Goal: Task Accomplishment & Management: Manage account settings

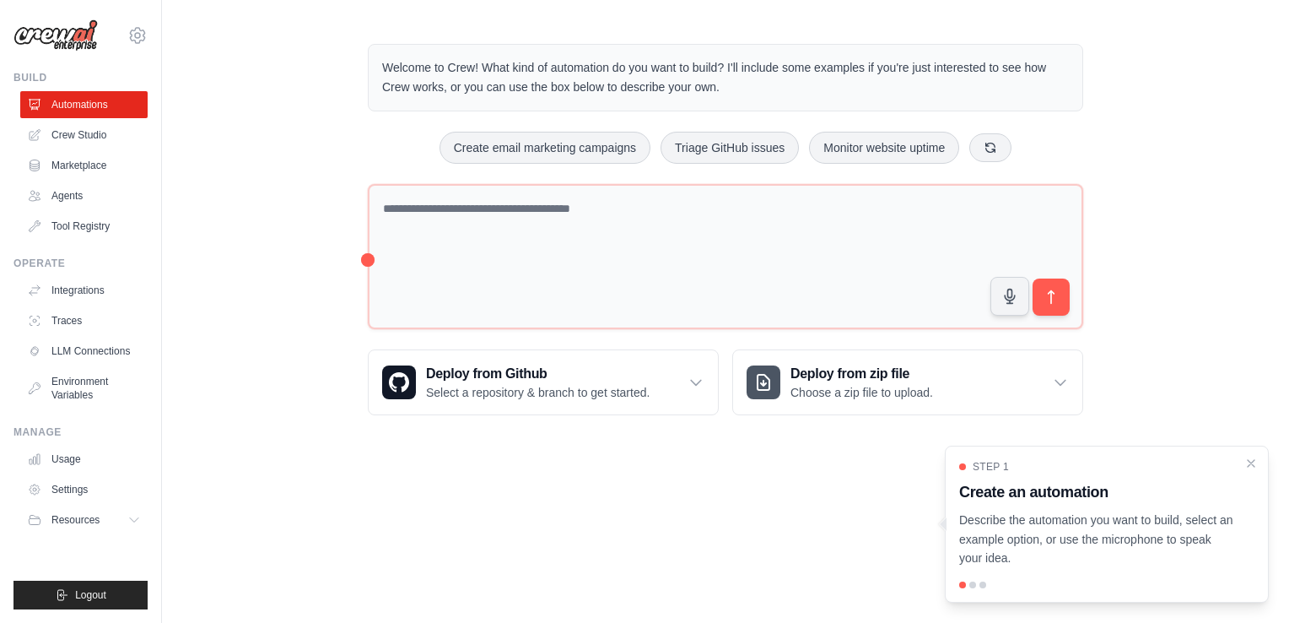
click at [1161, 323] on div "Welcome to Crew! What kind of automation do you want to build? I'll include som…" at bounding box center [725, 229] width 1127 height 425
click at [308, 158] on div "Welcome to Crew! What kind of automation do you want to build? I'll include som…" at bounding box center [725, 229] width 1127 height 425
click at [64, 462] on link "Usage" at bounding box center [85, 458] width 127 height 27
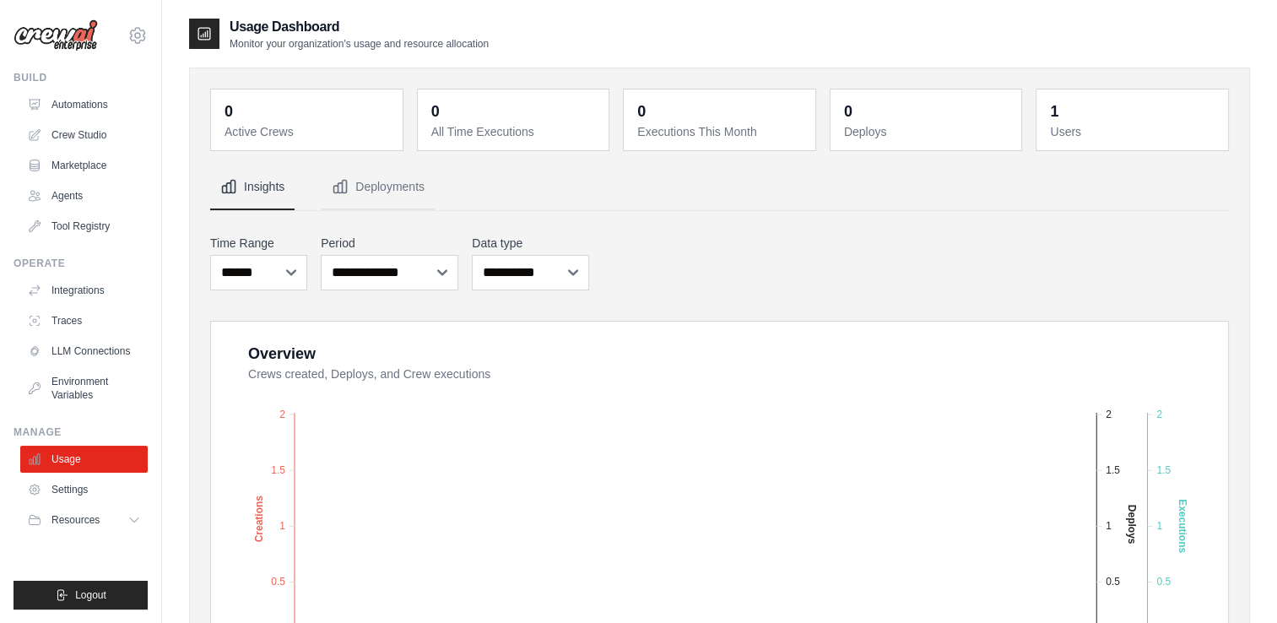
click at [74, 42] on img at bounding box center [55, 35] width 84 height 32
click at [125, 34] on div "hb.koo@kt.com Settings" at bounding box center [80, 27] width 134 height 54
click at [135, 34] on icon at bounding box center [137, 35] width 20 height 20
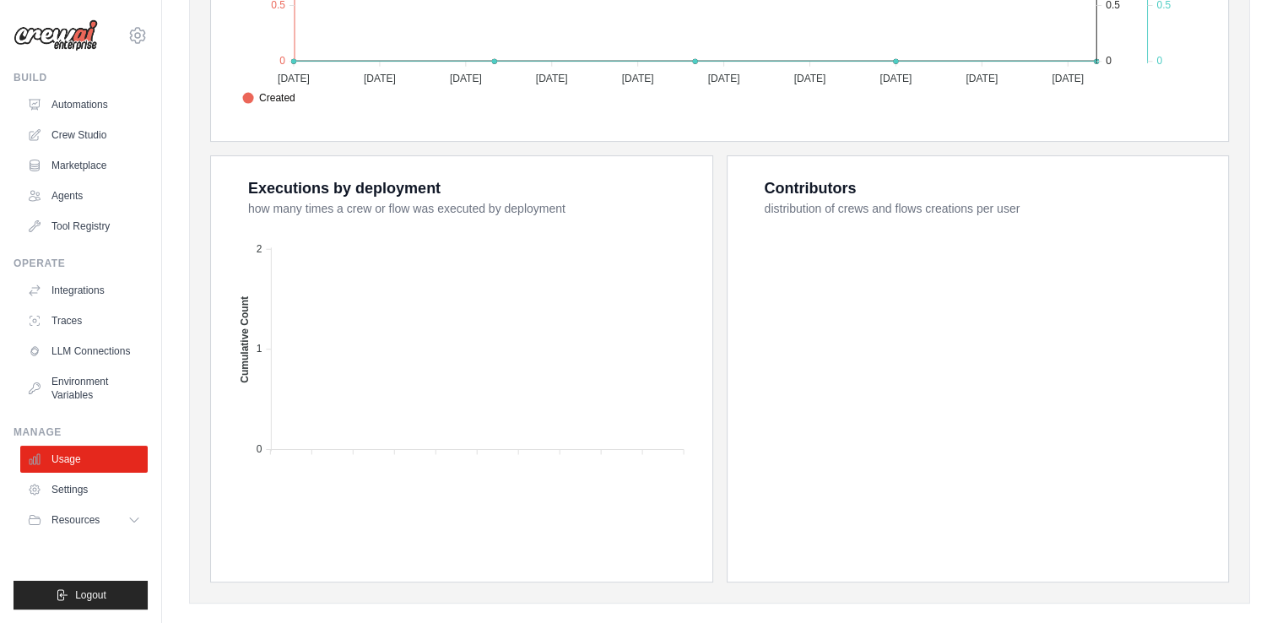
scroll to position [597, 0]
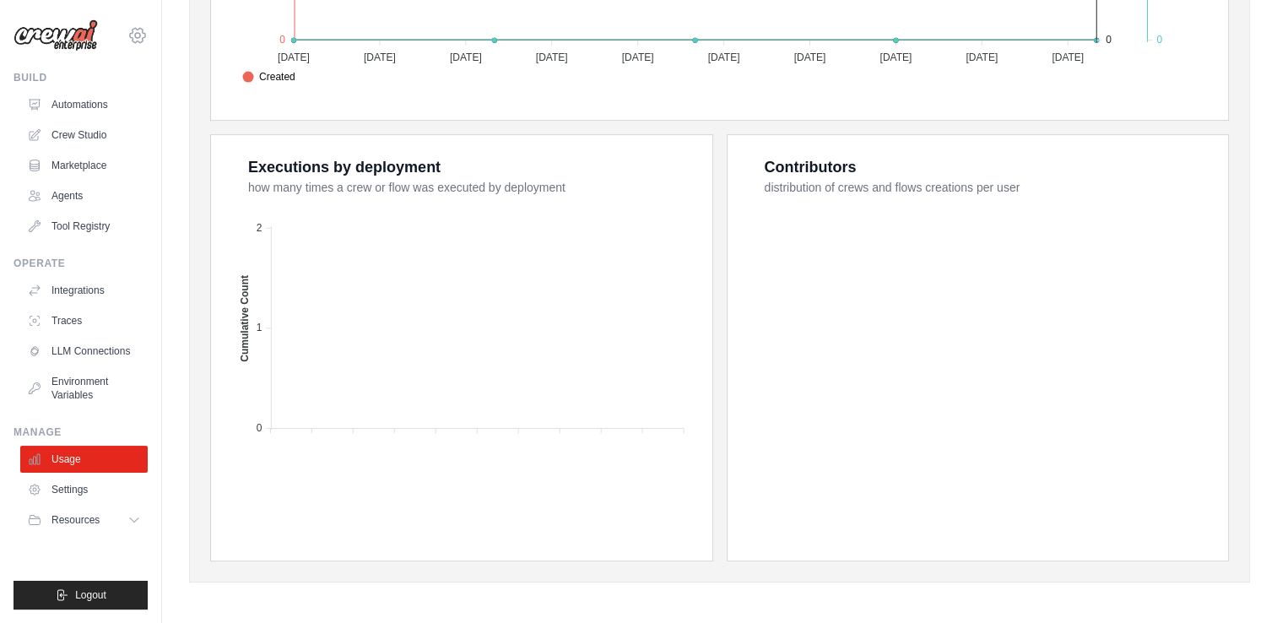
click at [143, 29] on icon at bounding box center [137, 35] width 20 height 20
click at [79, 285] on link "Integrations" at bounding box center [85, 290] width 127 height 27
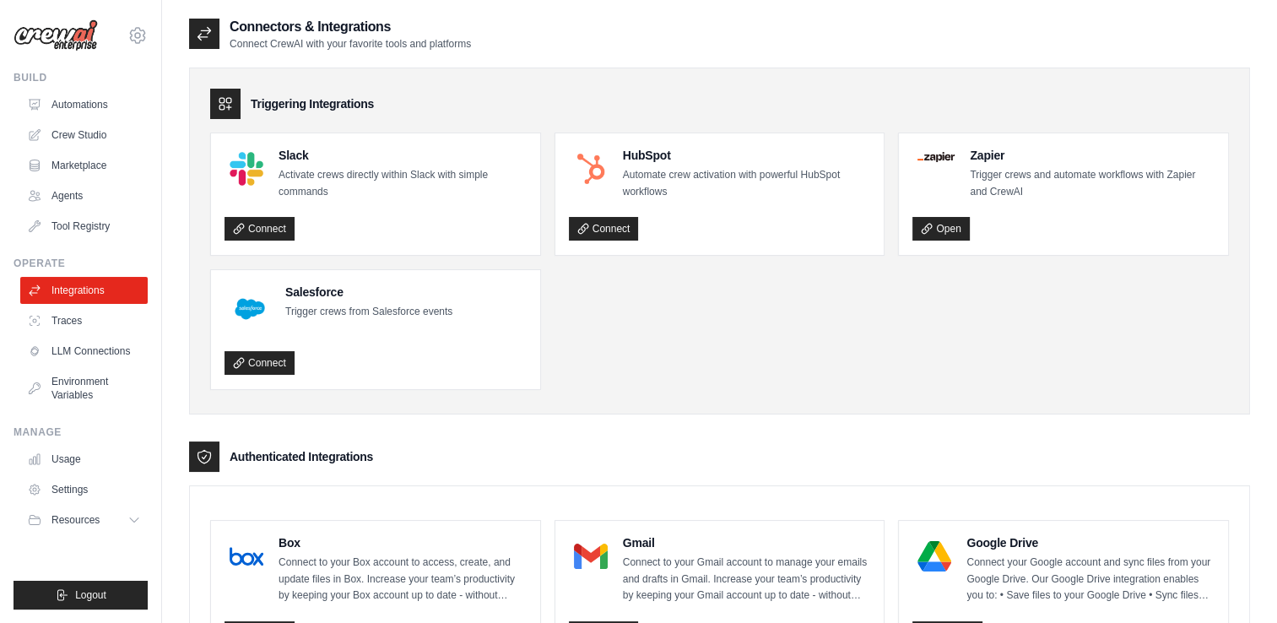
click at [758, 366] on ul "Slack Activate crews directly within Slack with simple commands Connect HubSpot…" at bounding box center [719, 260] width 1018 height 257
click at [858, 407] on div "Triggering Integrations Slack Activate crews directly within Slack with simple …" at bounding box center [719, 240] width 1061 height 347
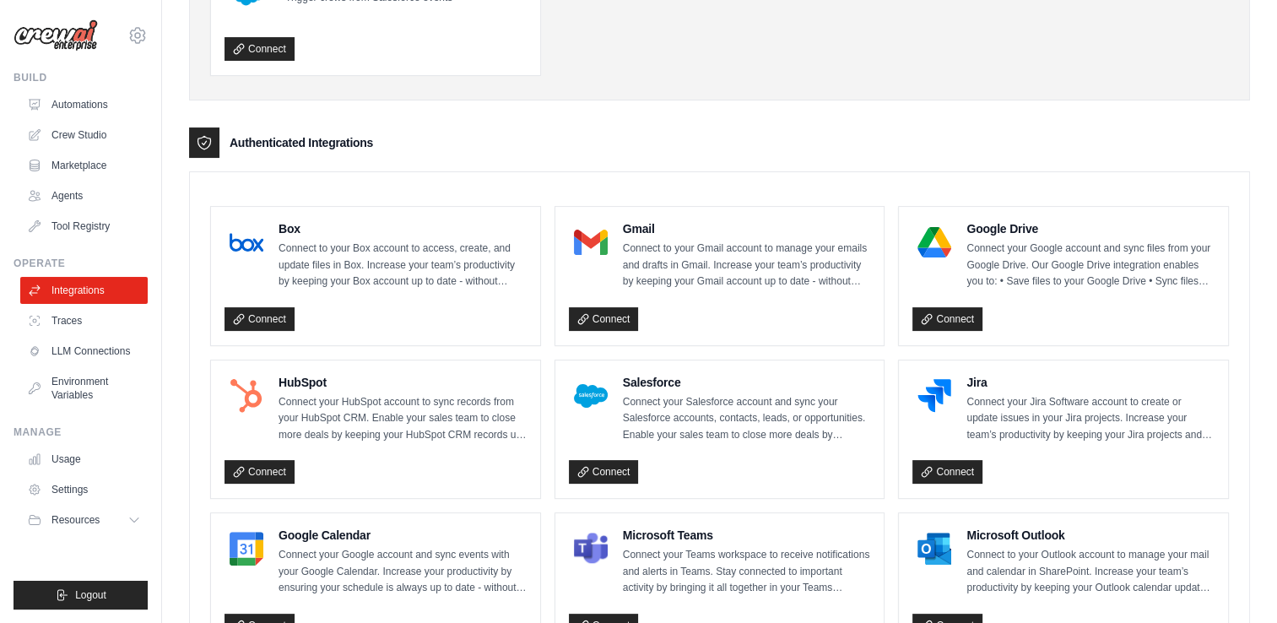
scroll to position [506, 0]
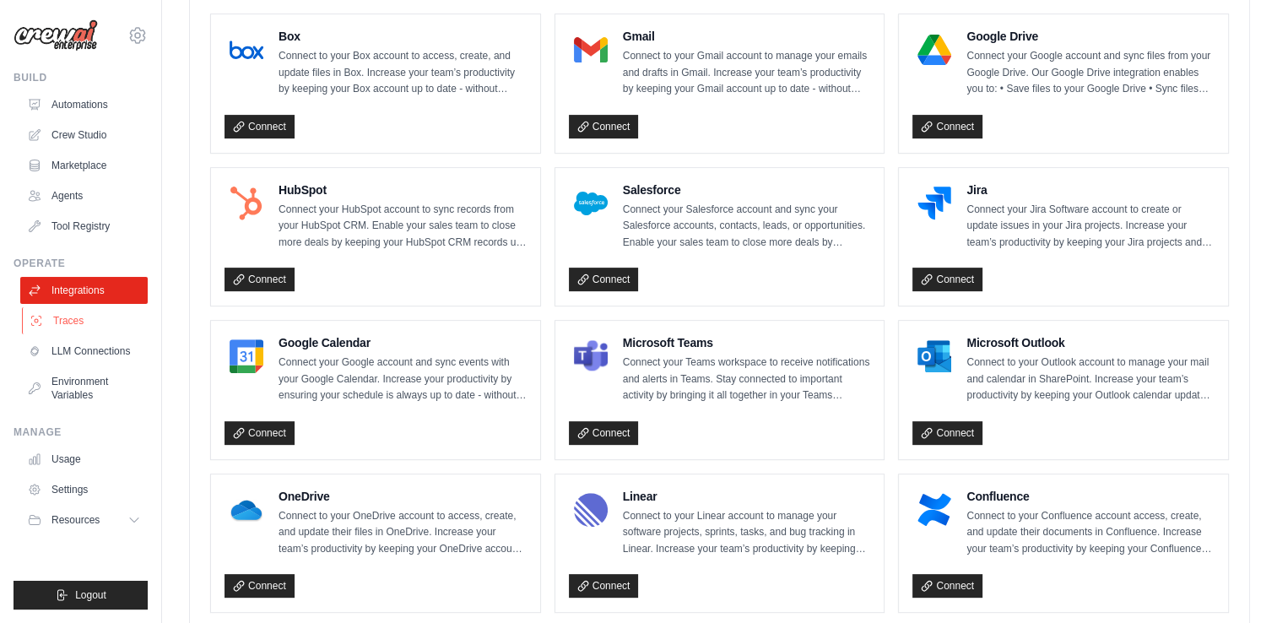
click at [80, 321] on link "Traces" at bounding box center [85, 320] width 127 height 27
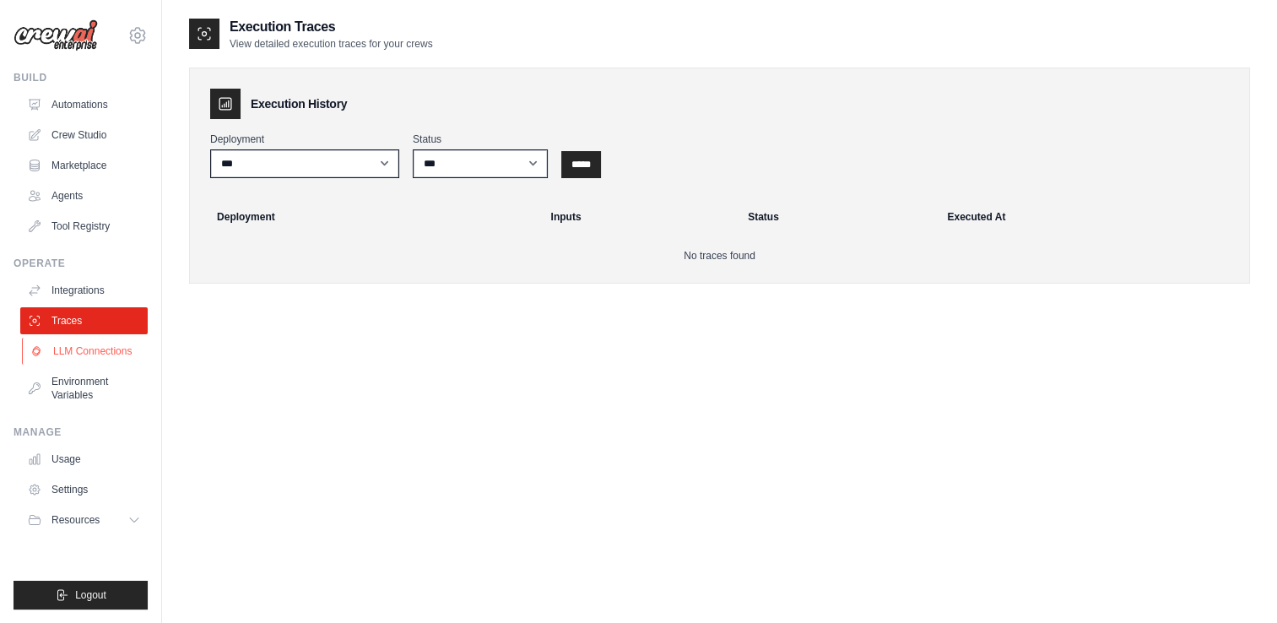
click at [83, 356] on link "LLM Connections" at bounding box center [85, 350] width 127 height 27
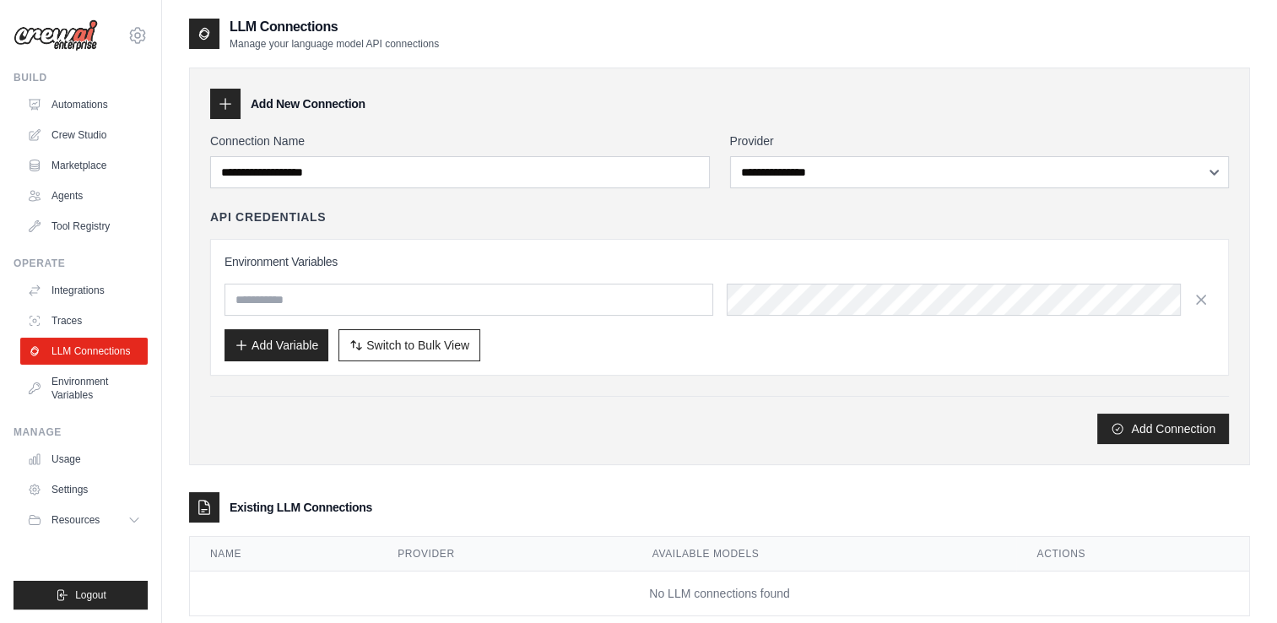
click at [583, 418] on div "Add Connection" at bounding box center [719, 428] width 1018 height 30
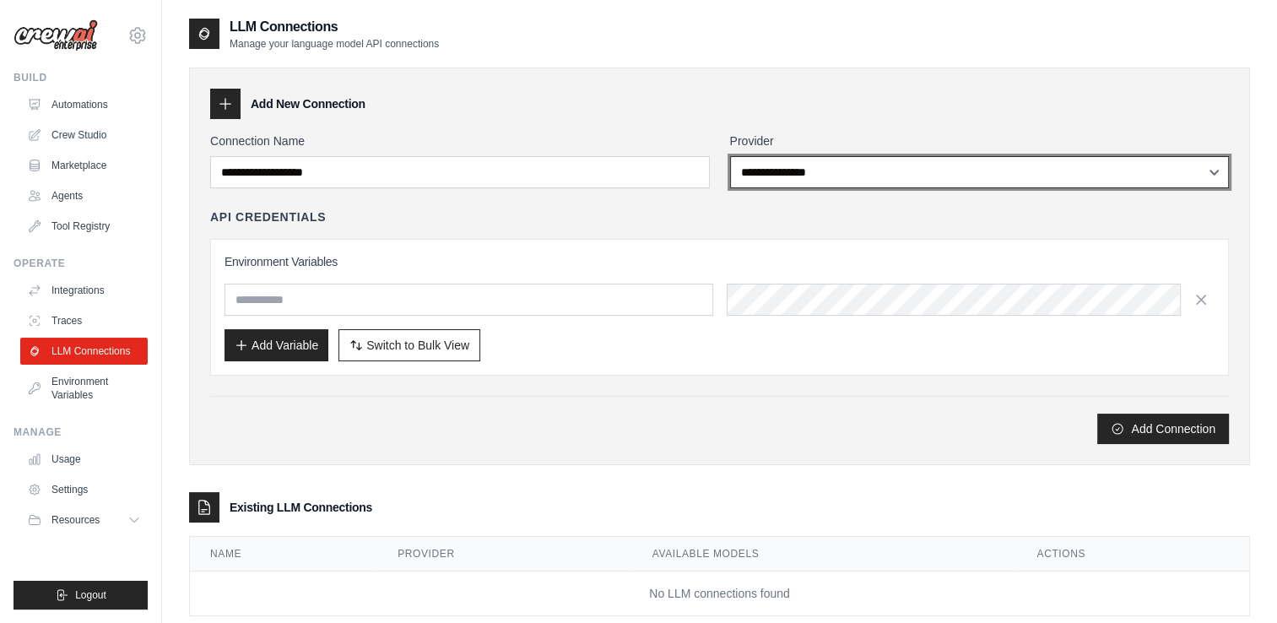
click at [773, 171] on select "**********" at bounding box center [979, 172] width 499 height 32
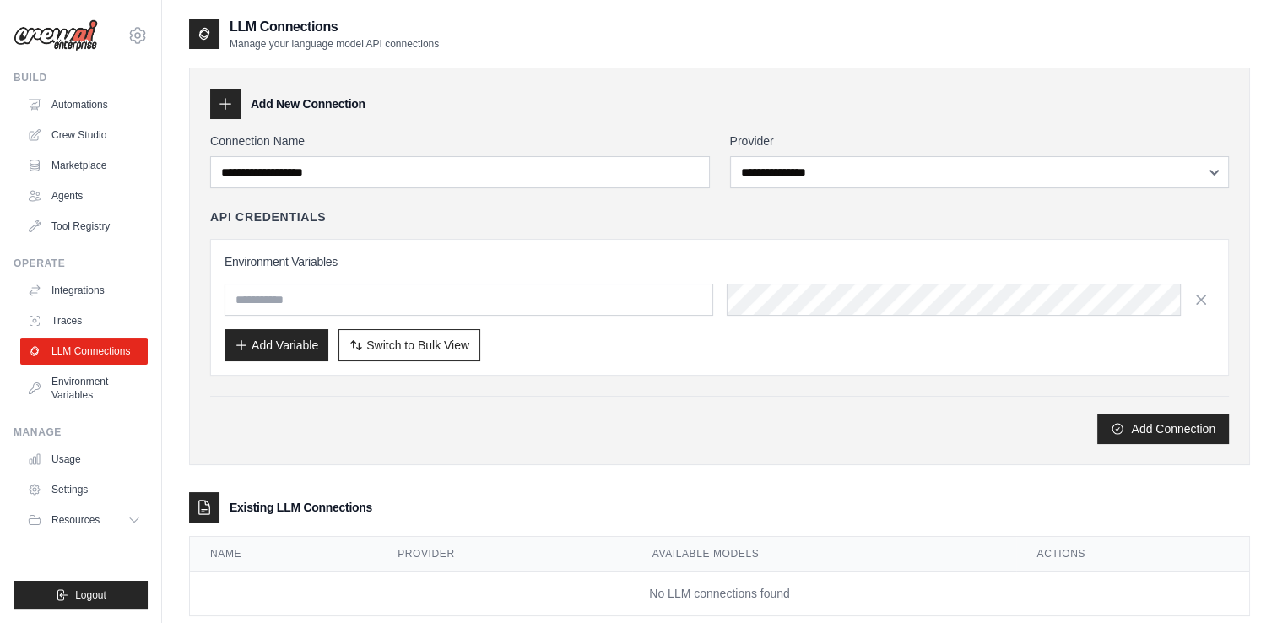
click at [596, 223] on div "API Credentials" at bounding box center [719, 216] width 1018 height 17
click at [480, 291] on input "text" at bounding box center [468, 299] width 489 height 32
click at [475, 232] on div "API Credentials Environment Variables Add Variable Switch to Bulk View Switch t…" at bounding box center [719, 291] width 1018 height 167
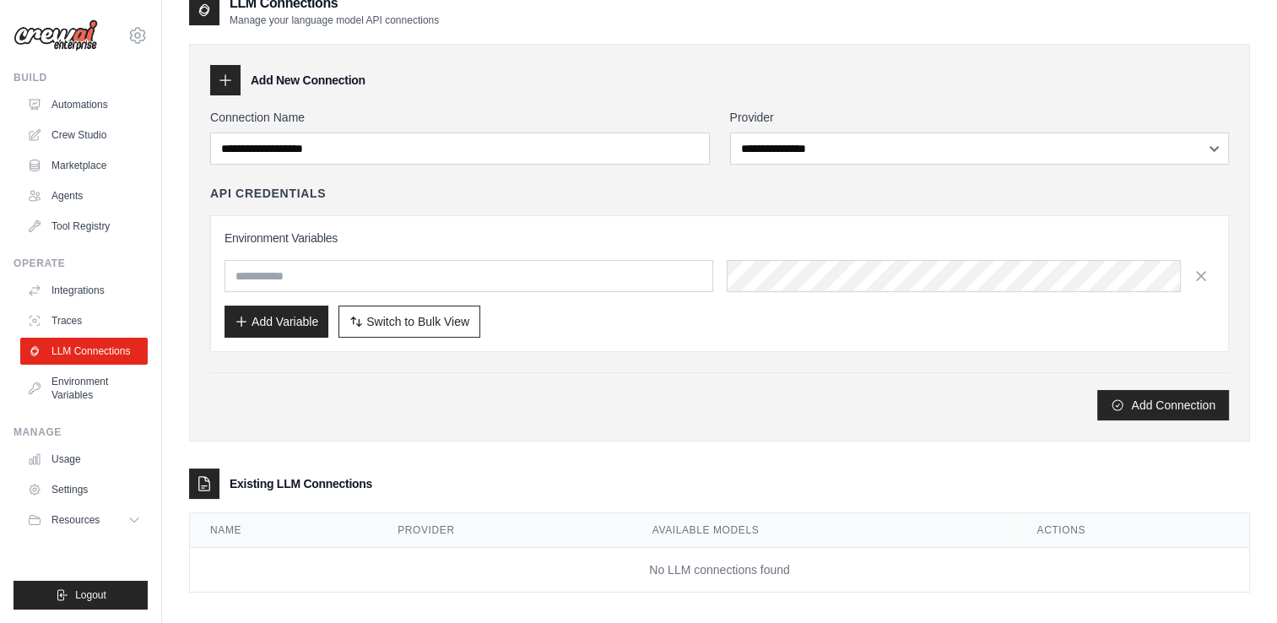
scroll to position [34, 0]
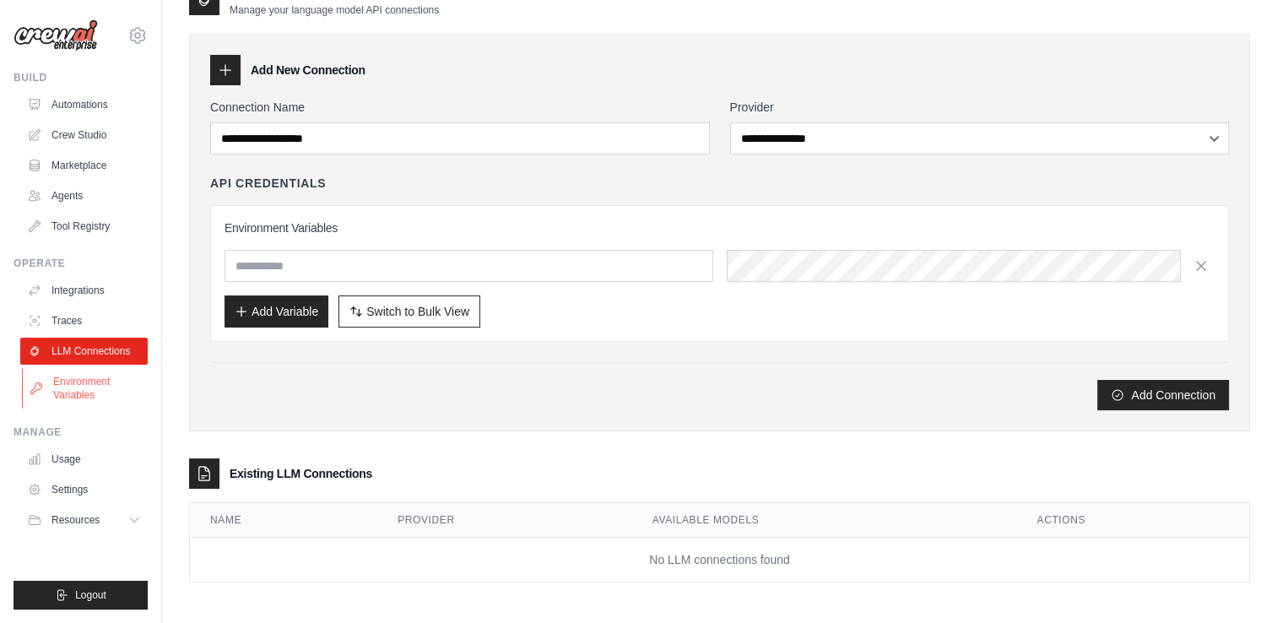
click at [103, 376] on link "Environment Variables" at bounding box center [85, 388] width 127 height 40
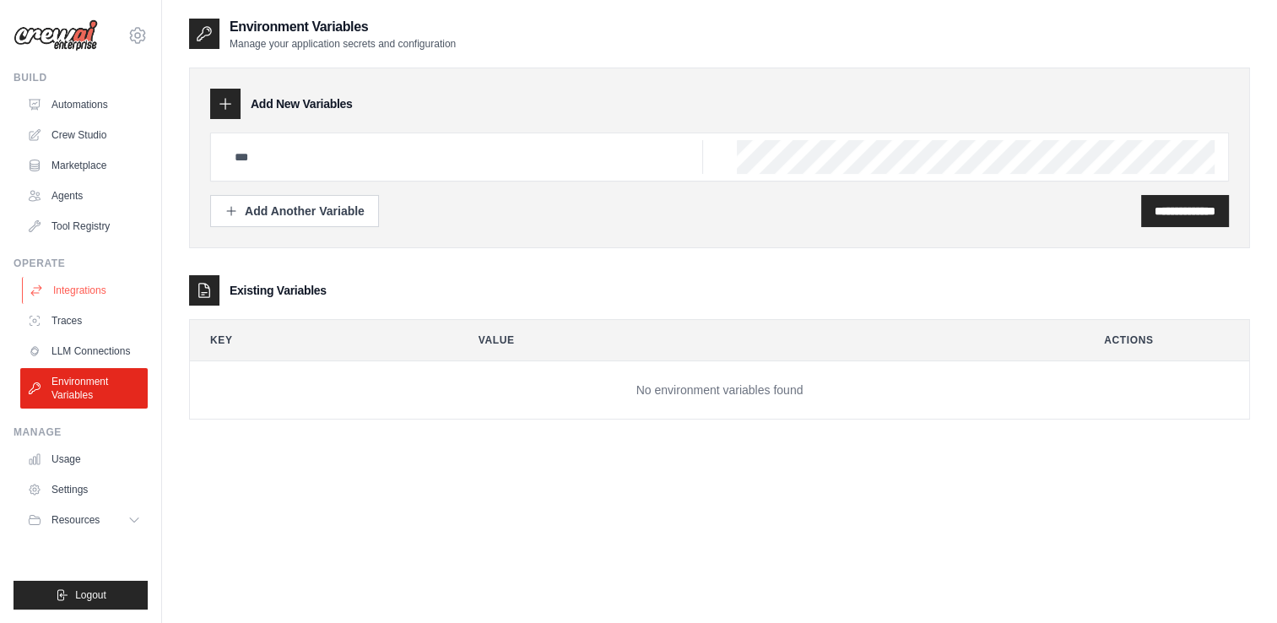
click at [82, 292] on link "Integrations" at bounding box center [85, 290] width 127 height 27
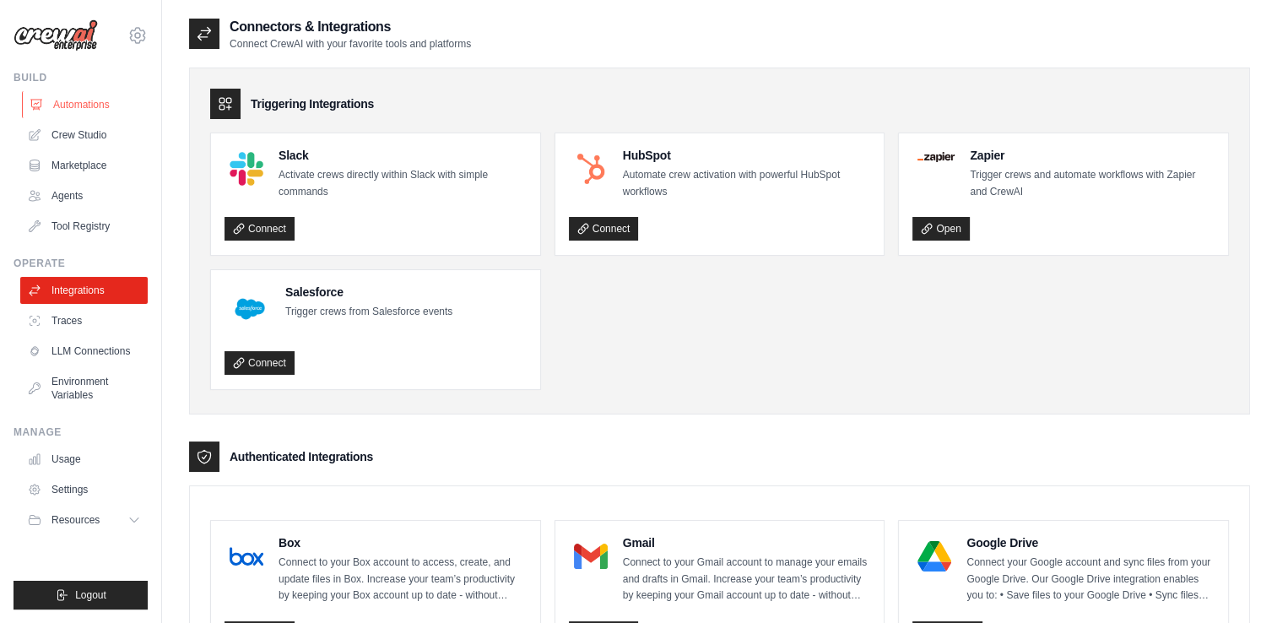
click at [68, 104] on link "Automations" at bounding box center [85, 104] width 127 height 27
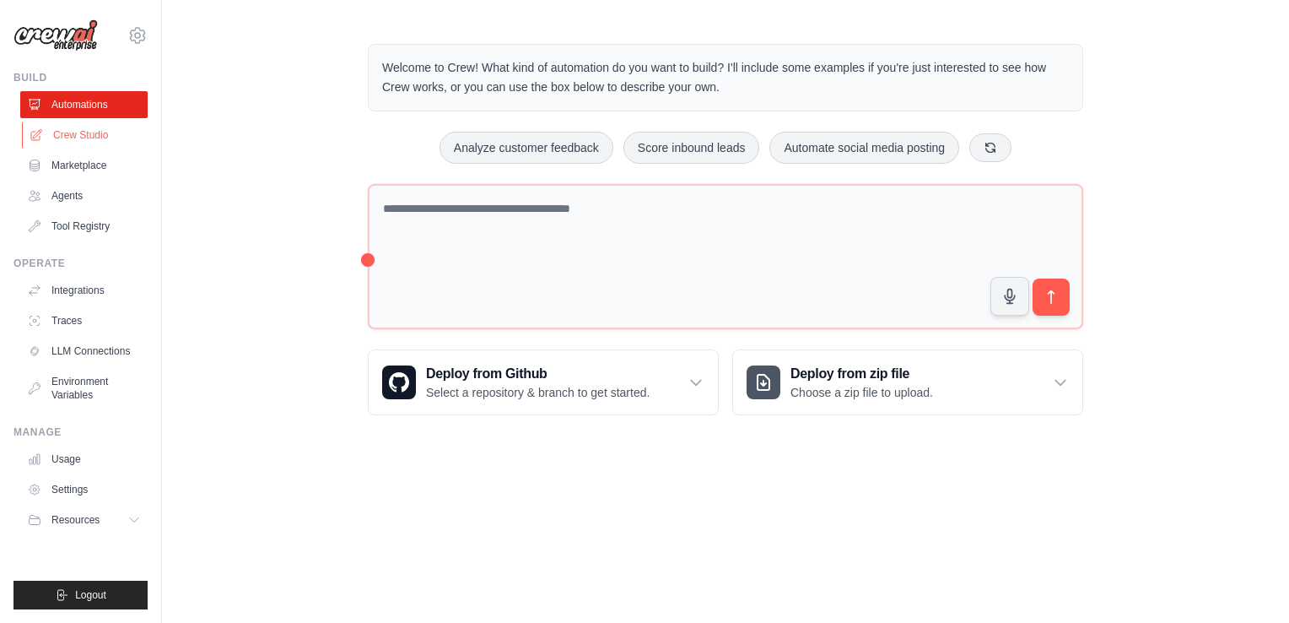
click at [79, 137] on link "Crew Studio" at bounding box center [85, 134] width 127 height 27
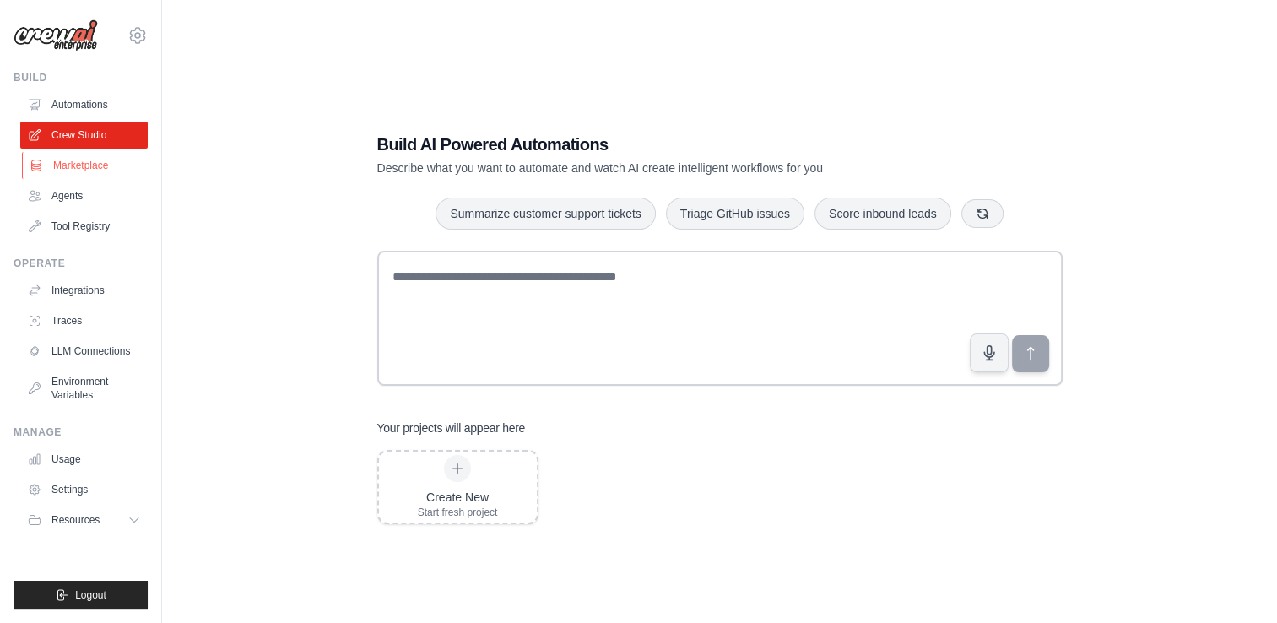
click at [78, 172] on link "Marketplace" at bounding box center [85, 165] width 127 height 27
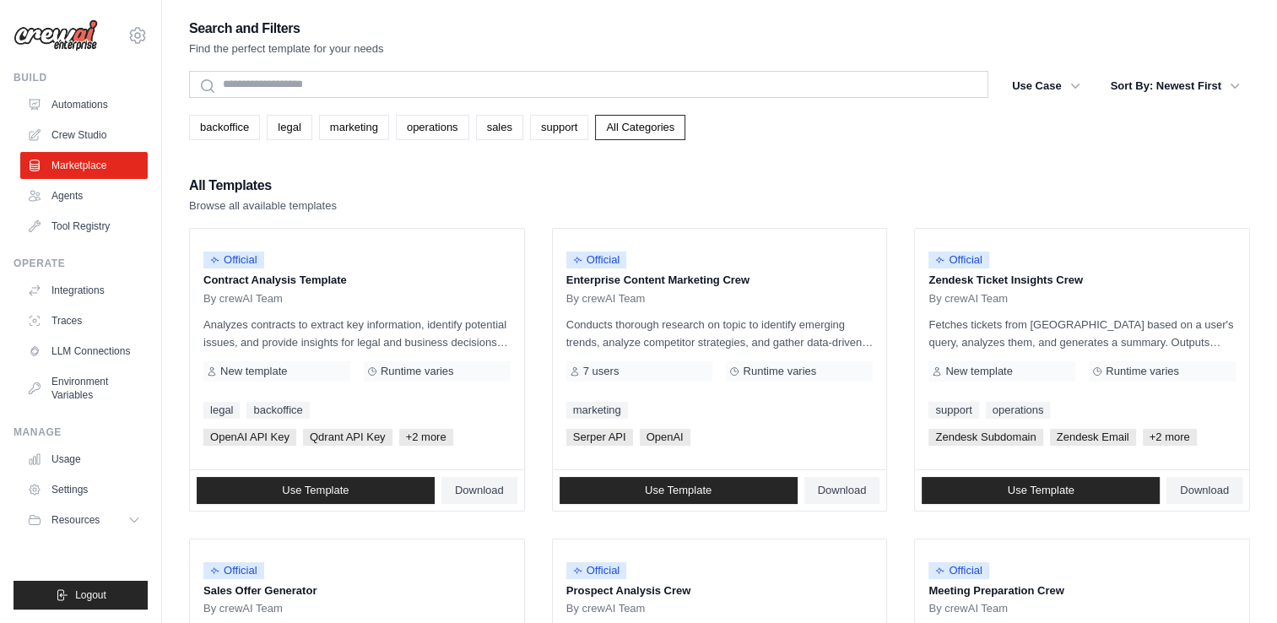
click at [508, 191] on div "All Templates Browse all available templates" at bounding box center [719, 194] width 1061 height 40
click at [81, 202] on link "Agents" at bounding box center [85, 195] width 127 height 27
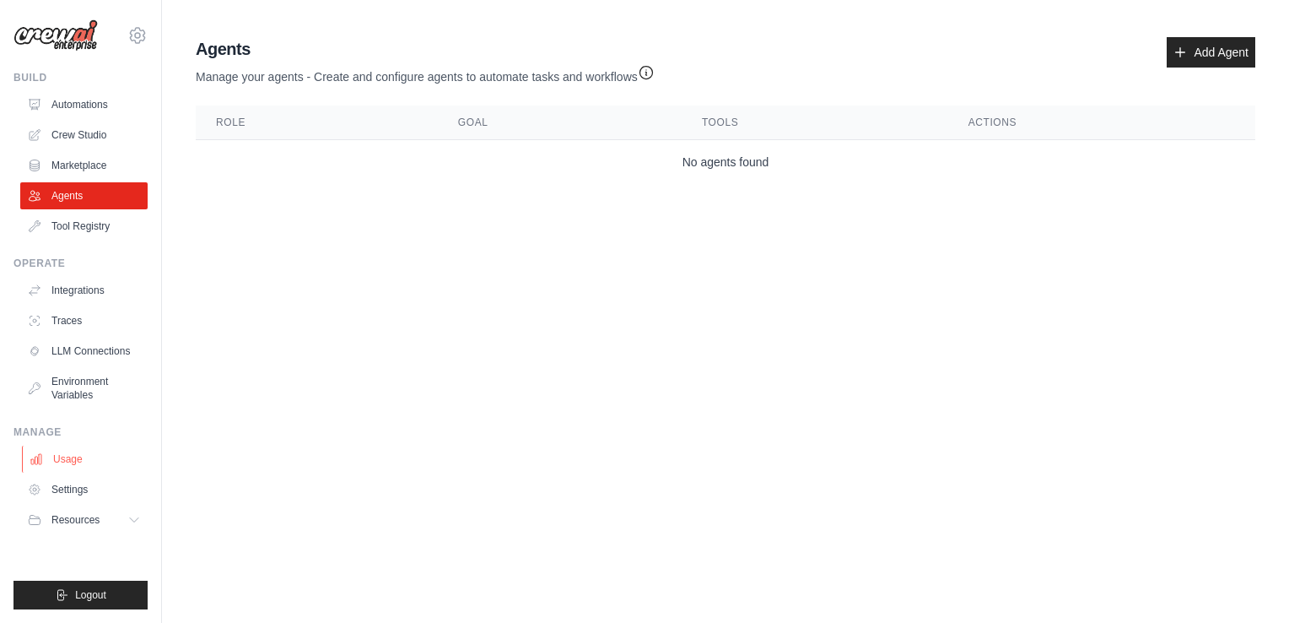
click at [71, 459] on link "Usage" at bounding box center [85, 458] width 127 height 27
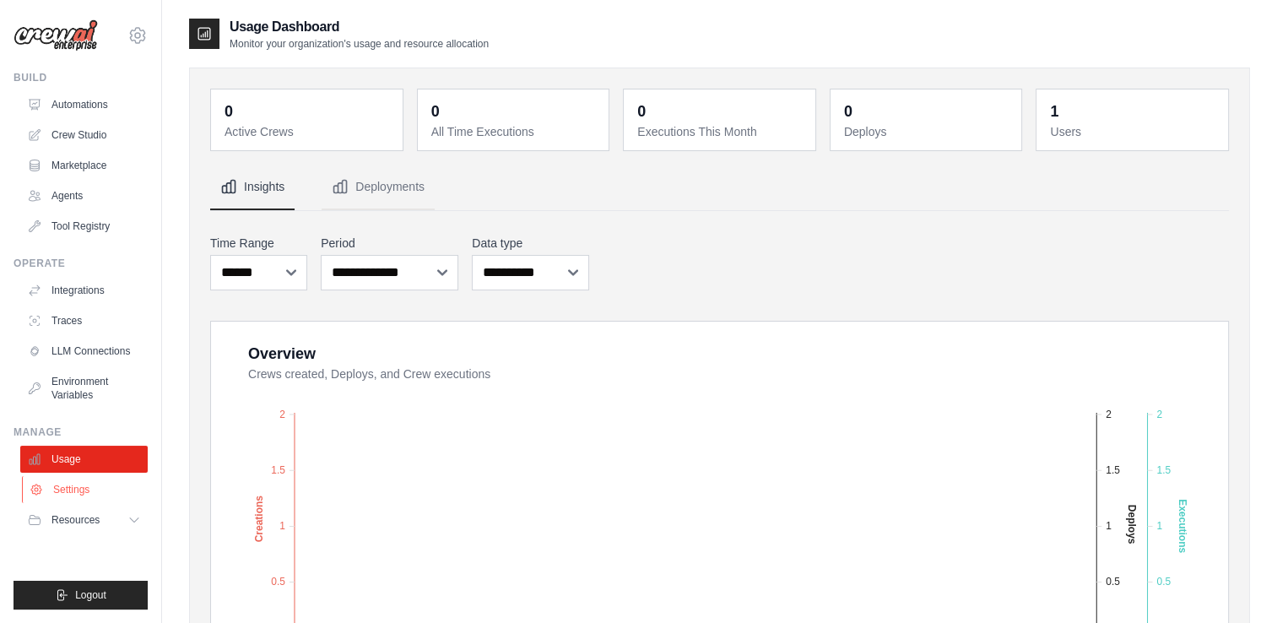
click at [72, 496] on link "Settings" at bounding box center [85, 489] width 127 height 27
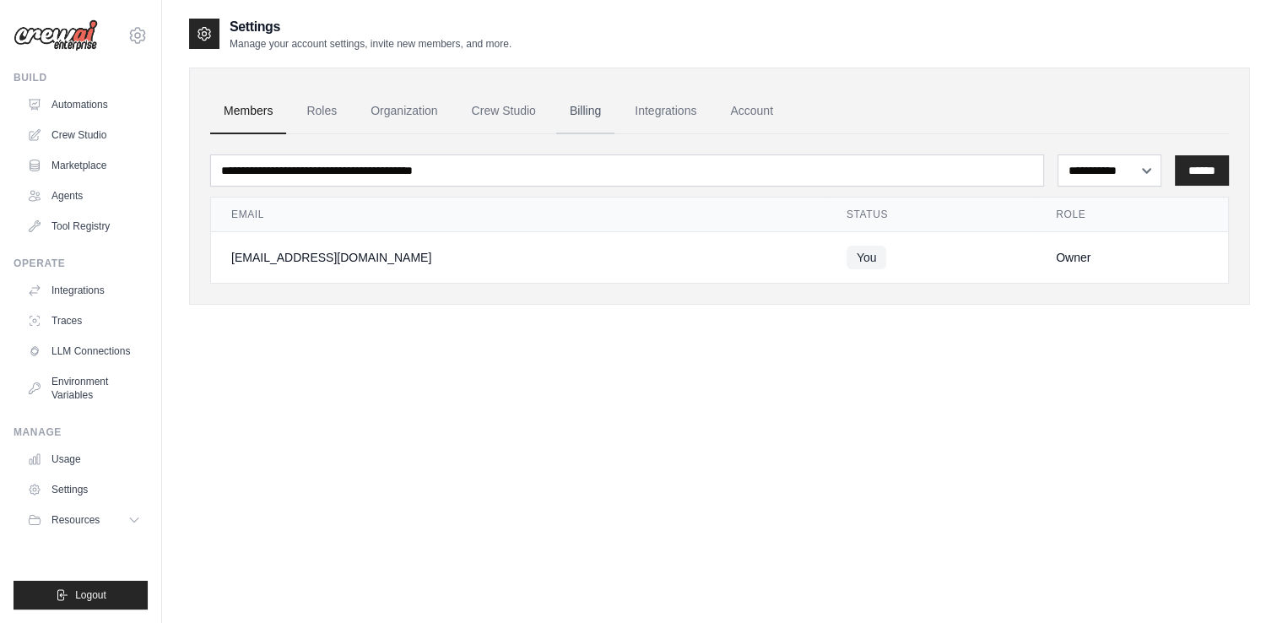
click at [597, 106] on link "Billing" at bounding box center [585, 112] width 58 height 46
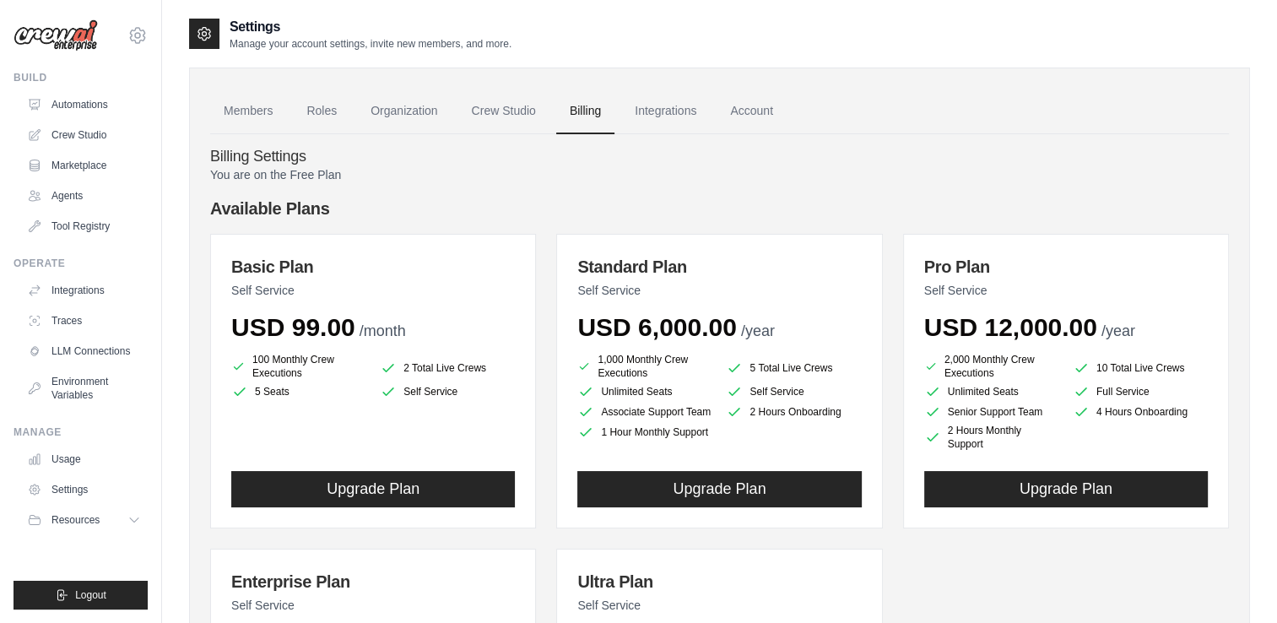
click at [1015, 174] on p "You are on the Free Plan" at bounding box center [719, 174] width 1018 height 17
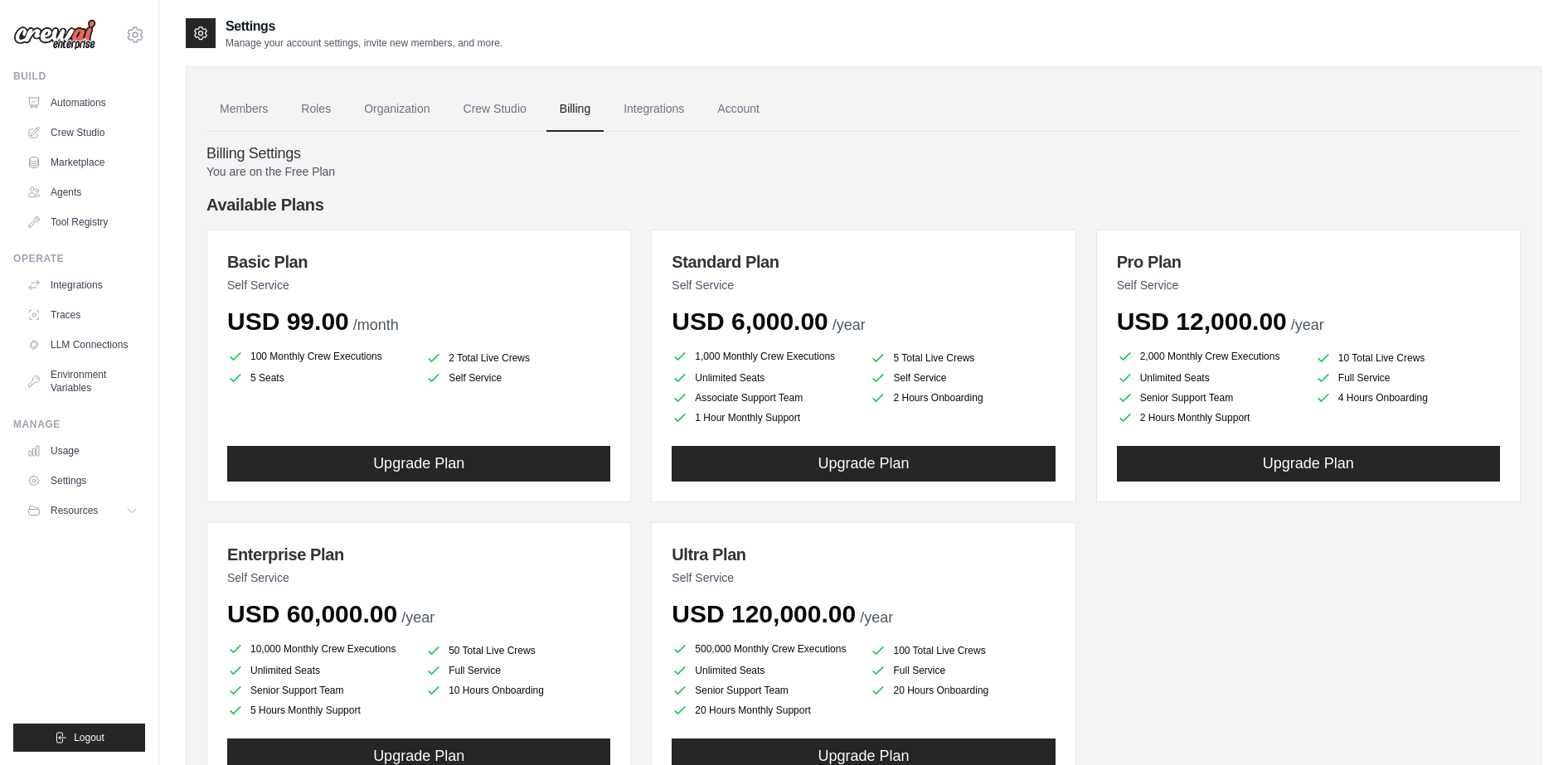
drag, startPoint x: 1191, startPoint y: 1, endPoint x: 800, endPoint y: 109, distance: 405.6
click at [800, 109] on ul "Members Roles Organization Crew Studio Billing Integrations Account" at bounding box center [863, 110] width 1314 height 45
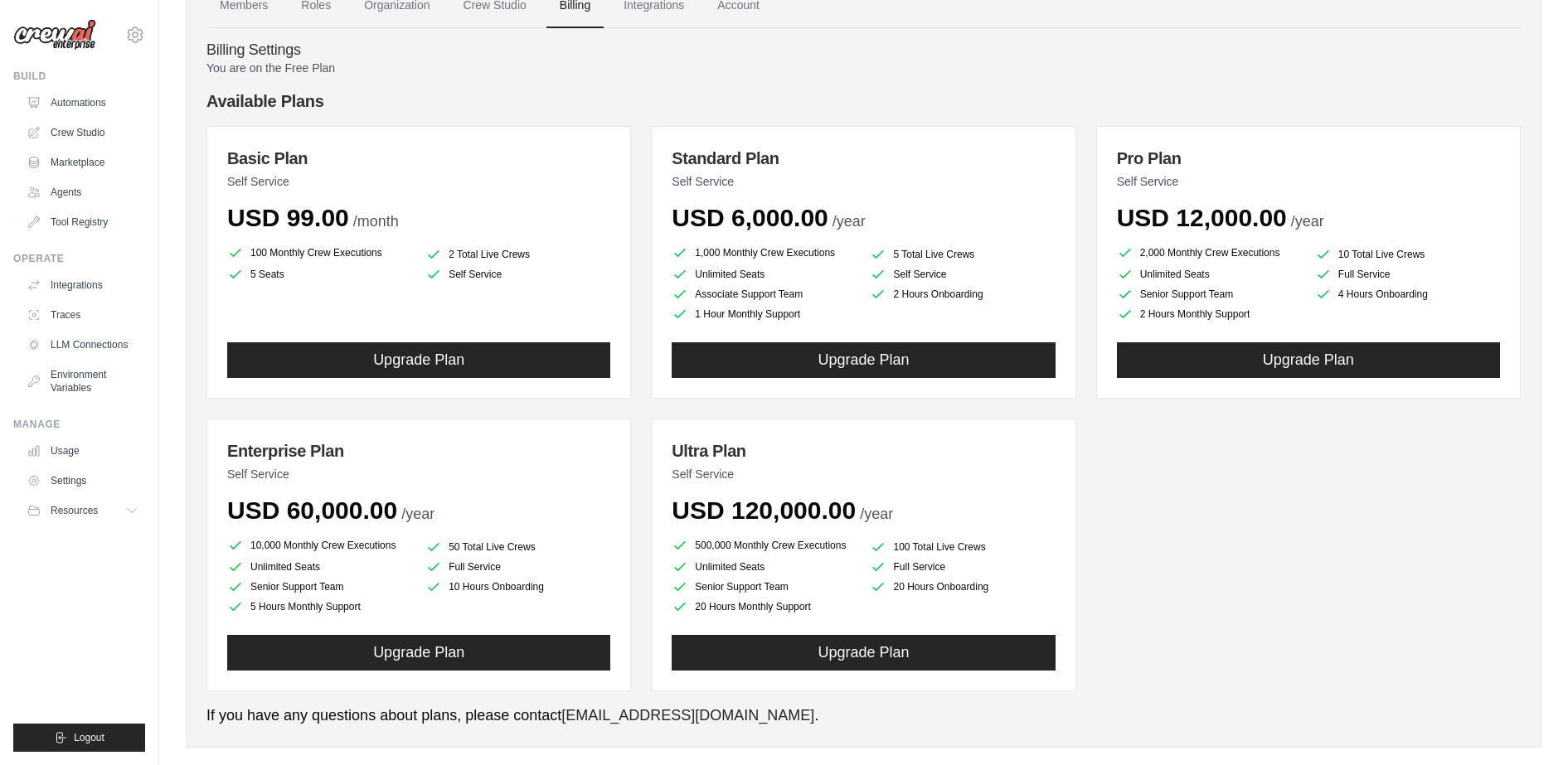
click at [1254, 611] on div "Basic Plan Self Service USD 99.00 /month 100 Monthly Crew Executions 2 Total Li…" at bounding box center [863, 408] width 1314 height 565
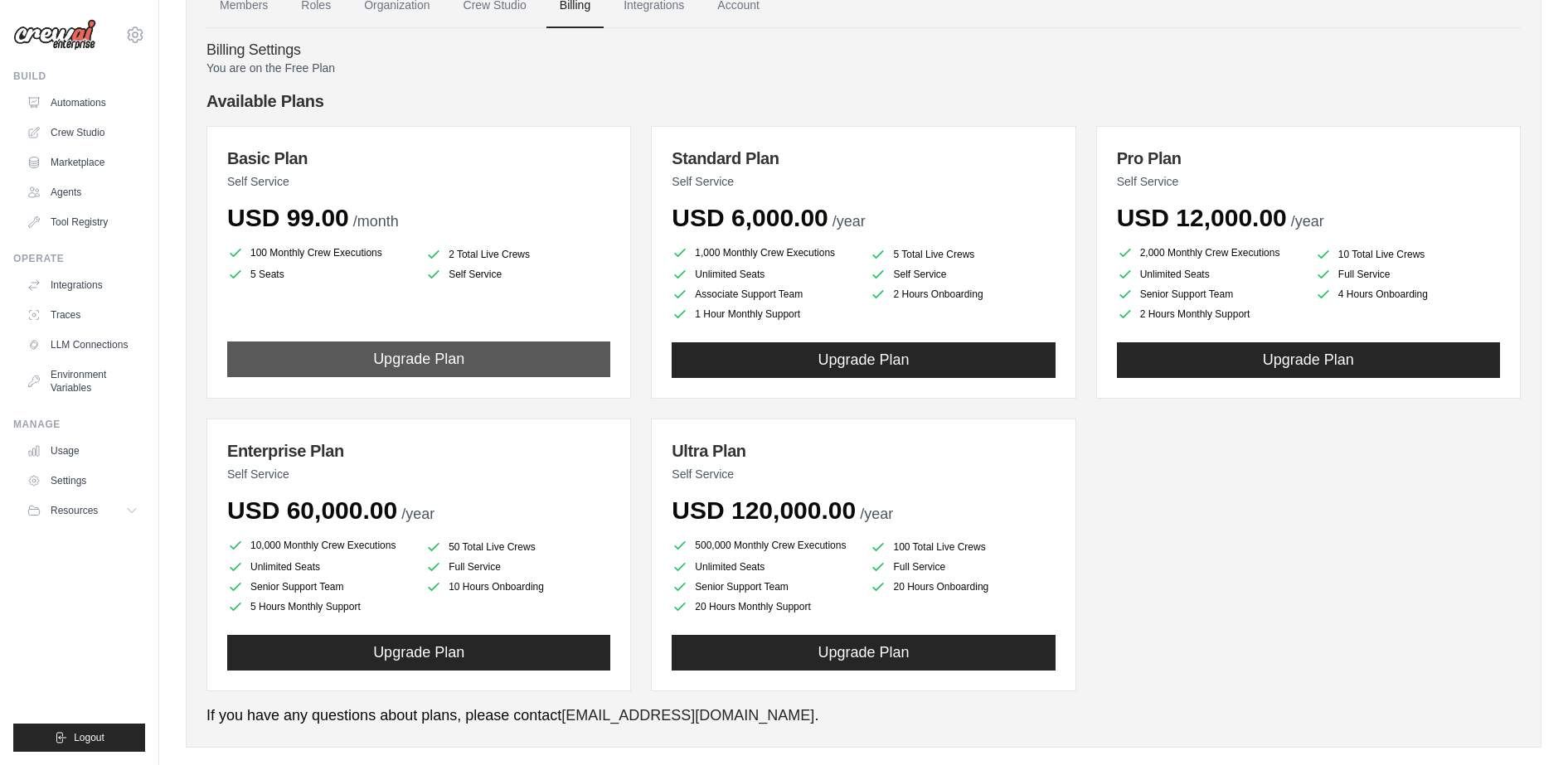
click at [386, 365] on button "Upgrade Plan" at bounding box center [419, 359] width 383 height 35
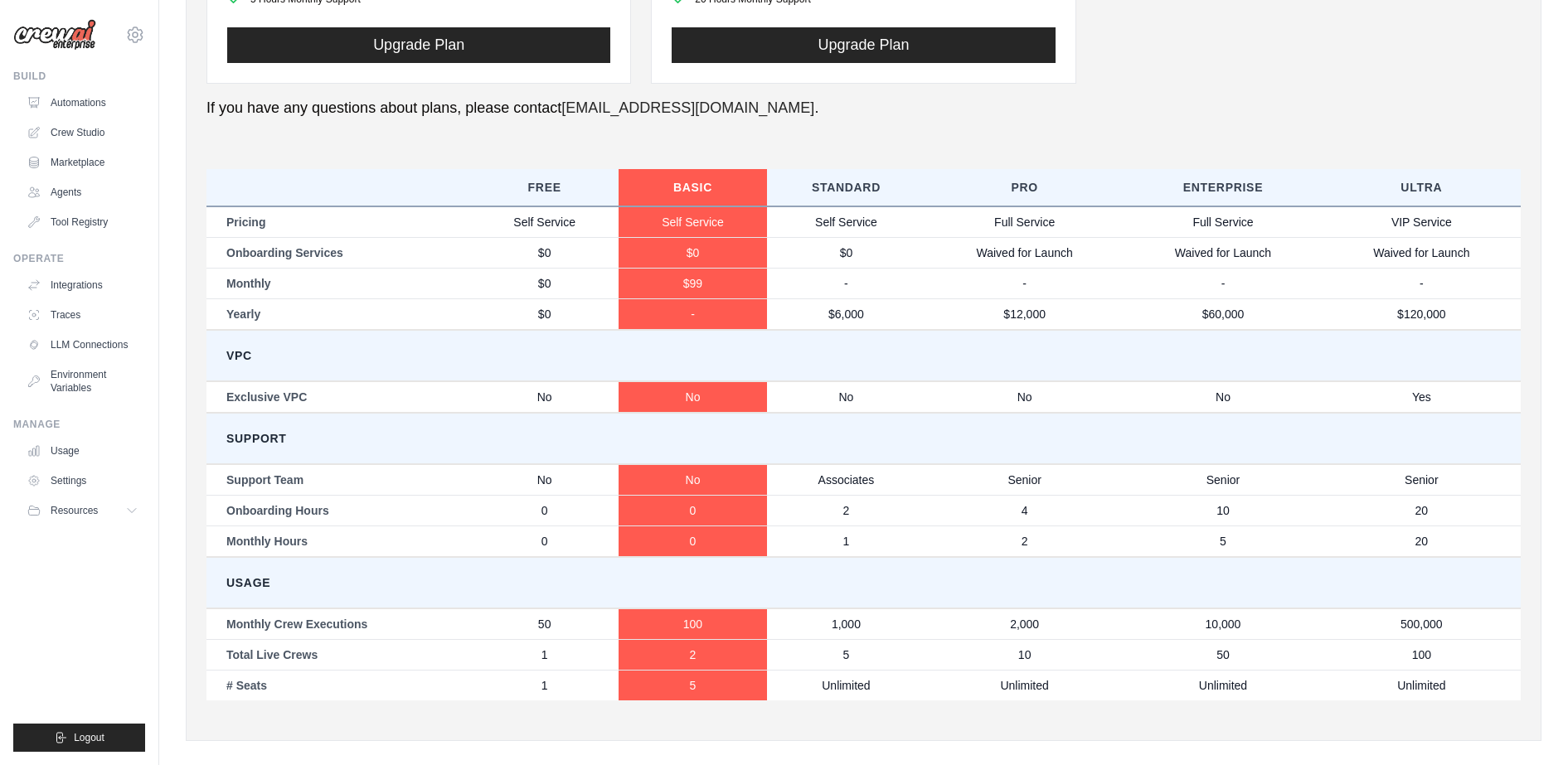
scroll to position [732, 0]
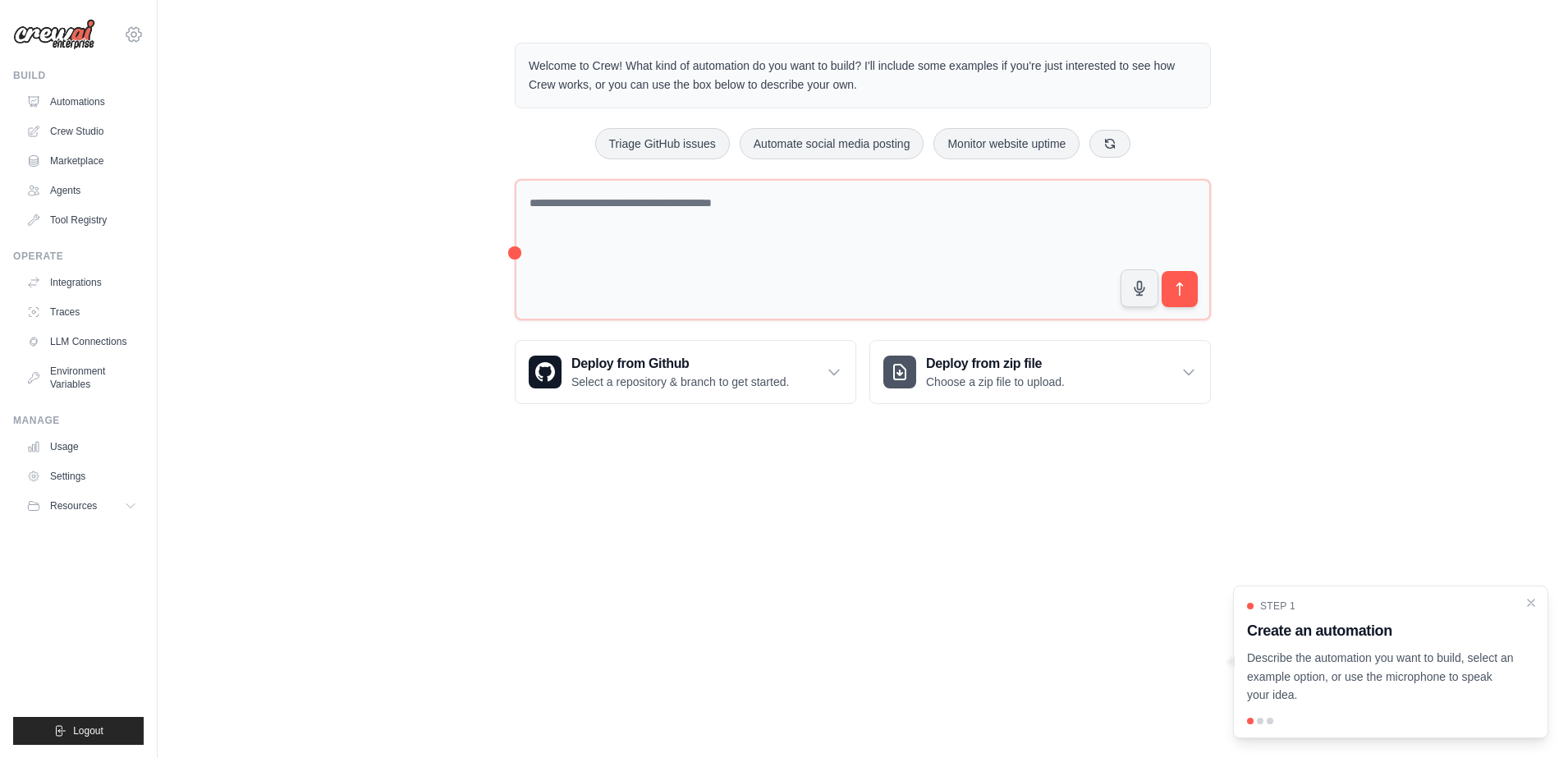
click at [142, 38] on icon at bounding box center [133, 34] width 19 height 19
click at [277, 530] on body "hb.koo@kt.com Settings Build Automations Crew Studio" at bounding box center [784, 379] width 1568 height 758
click at [72, 444] on link "Usage" at bounding box center [83, 446] width 124 height 26
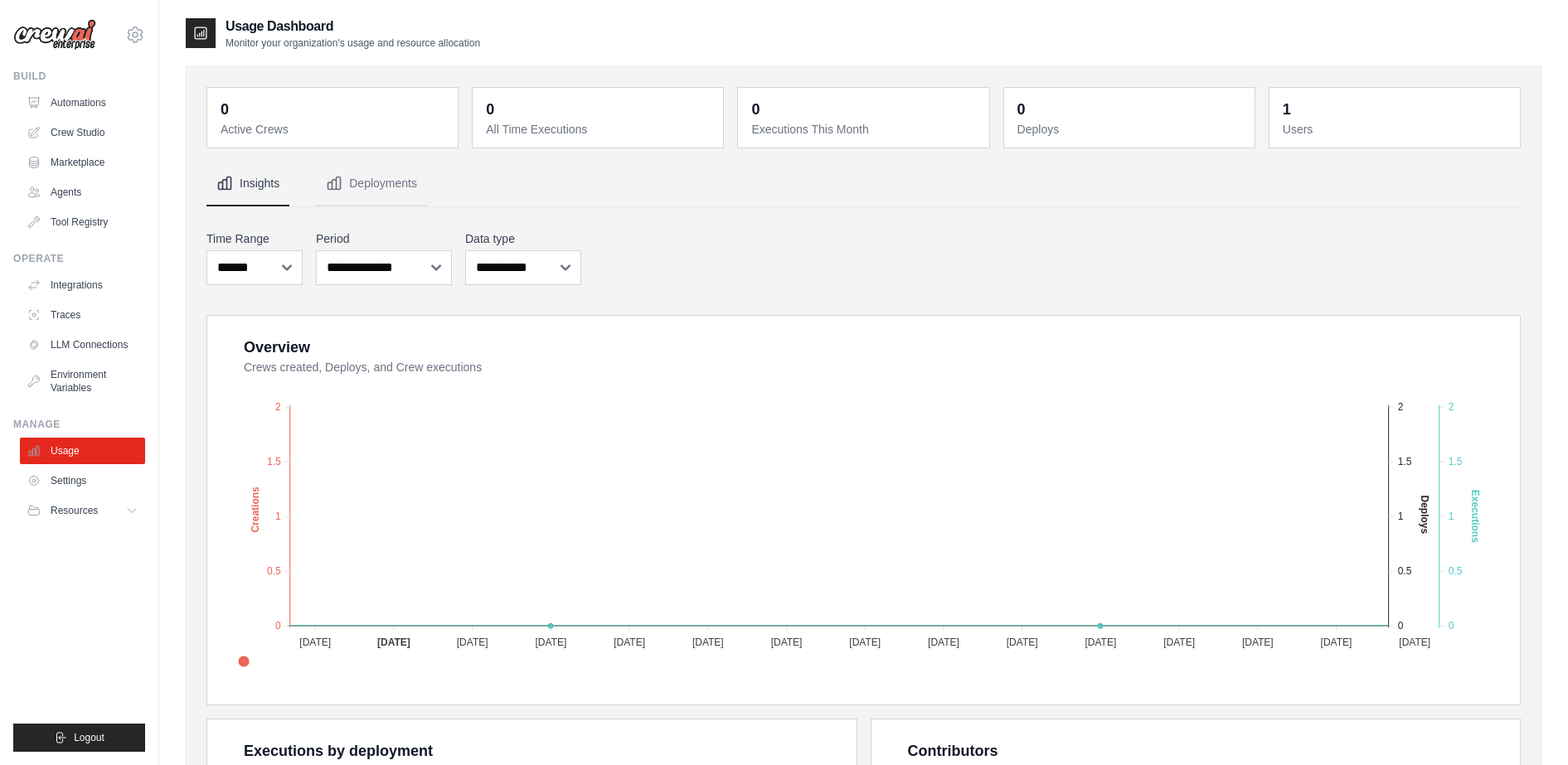
click at [691, 257] on div "**********" at bounding box center [863, 257] width 1314 height 61
click at [73, 295] on link "Integrations" at bounding box center [84, 285] width 125 height 27
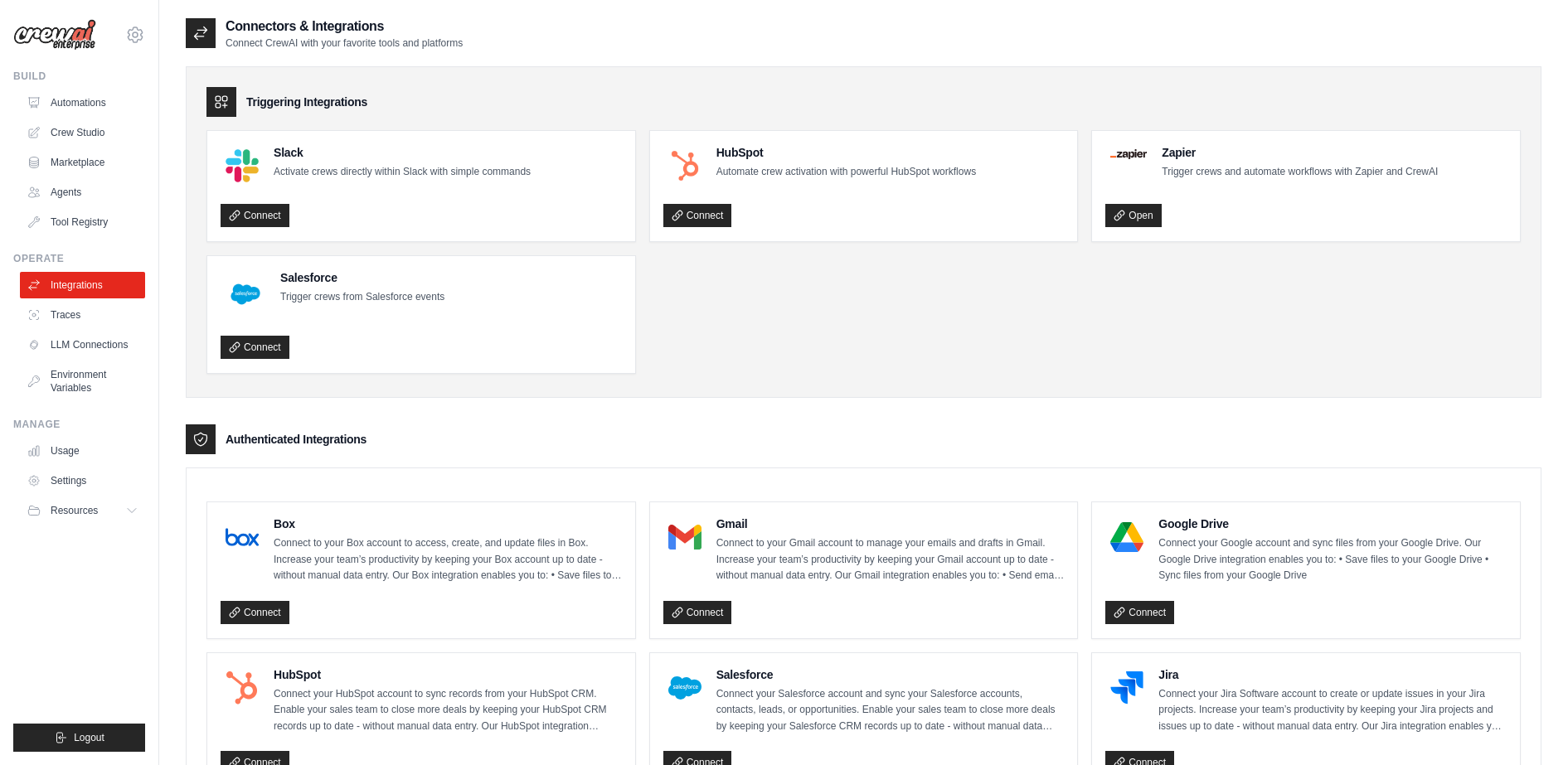
click at [105, 372] on link "Environment Variables" at bounding box center [82, 381] width 125 height 39
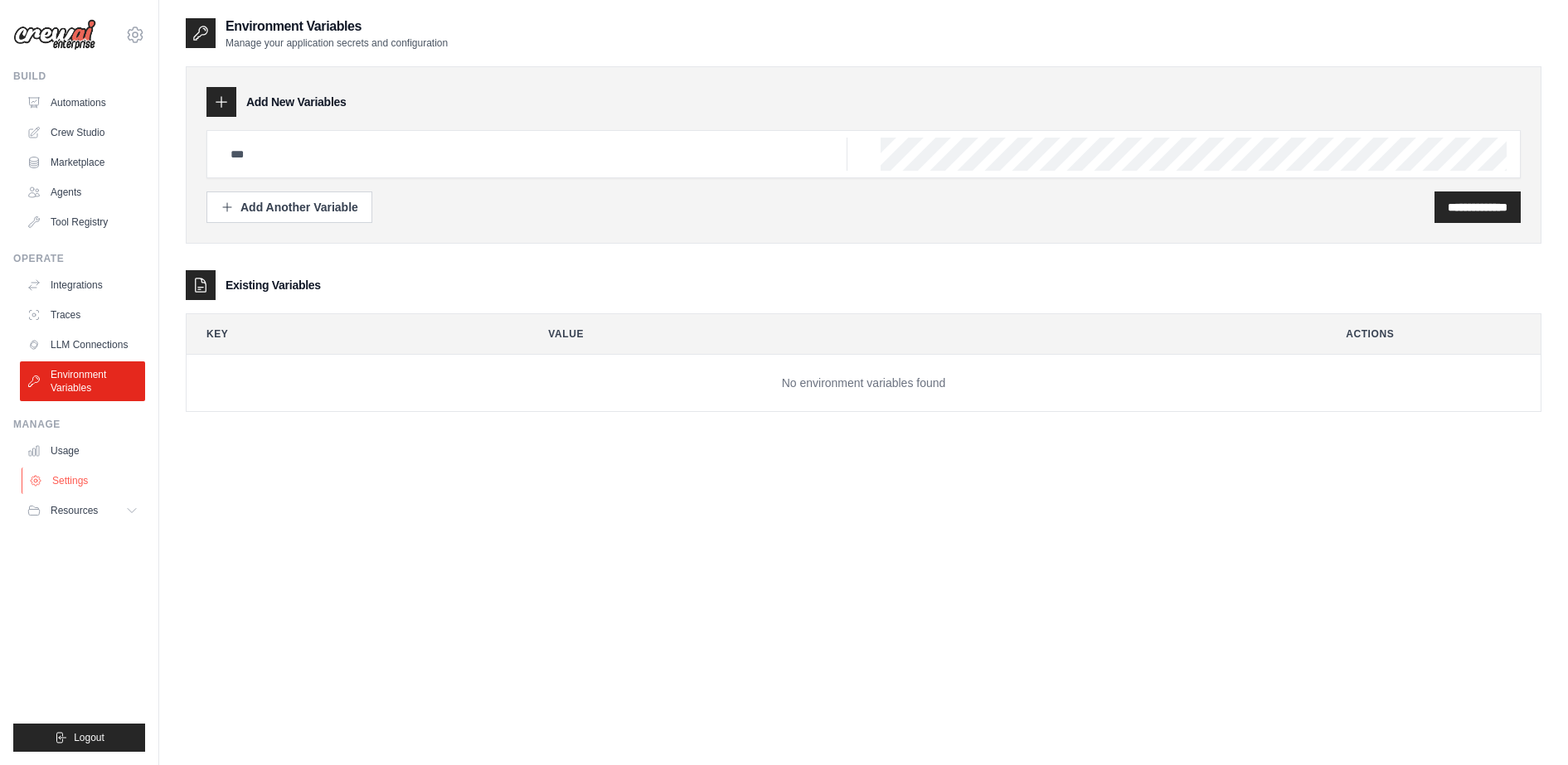
click at [67, 477] on link "Settings" at bounding box center [84, 480] width 125 height 27
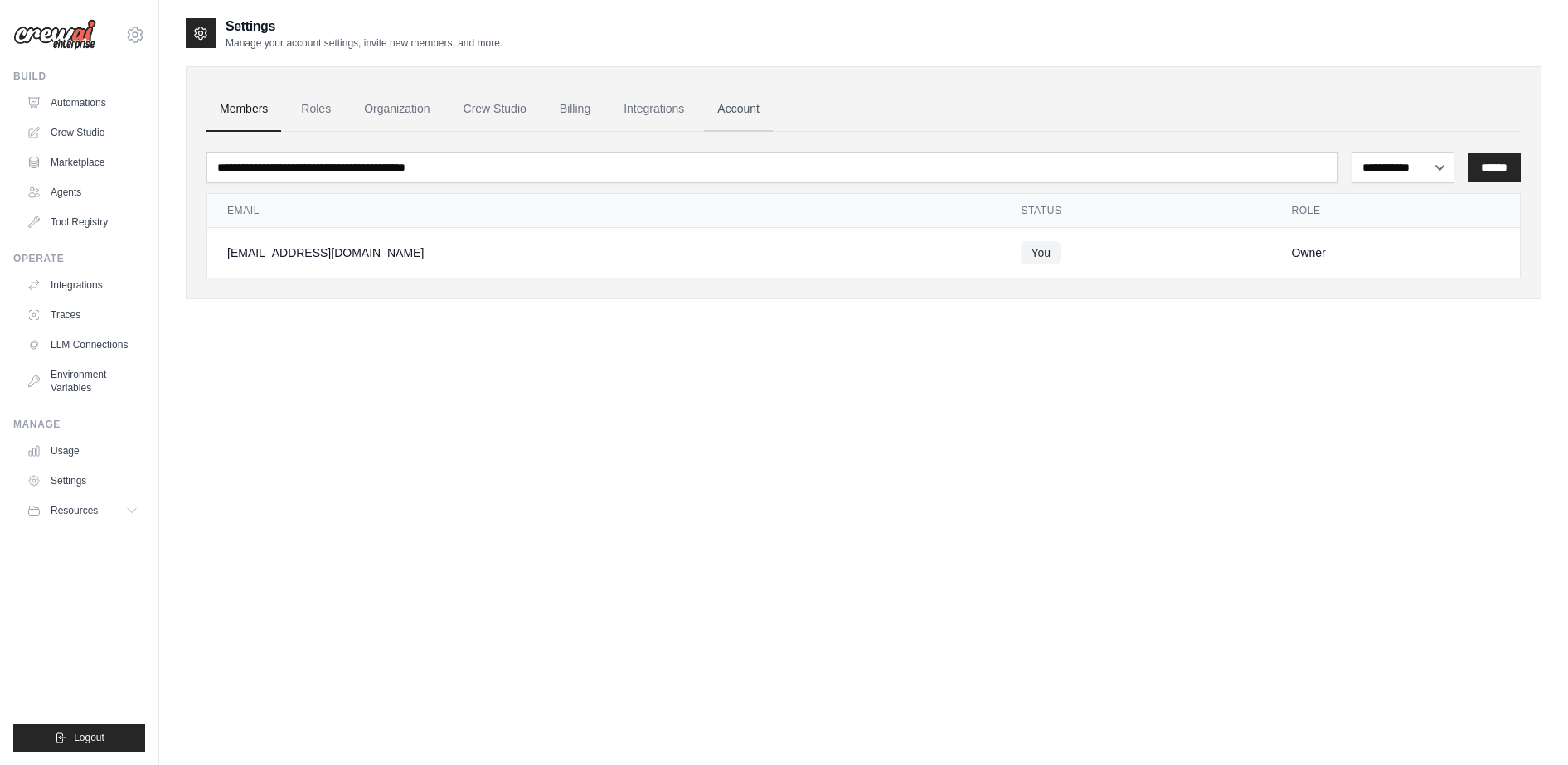
click at [747, 109] on link "Account" at bounding box center [738, 110] width 69 height 45
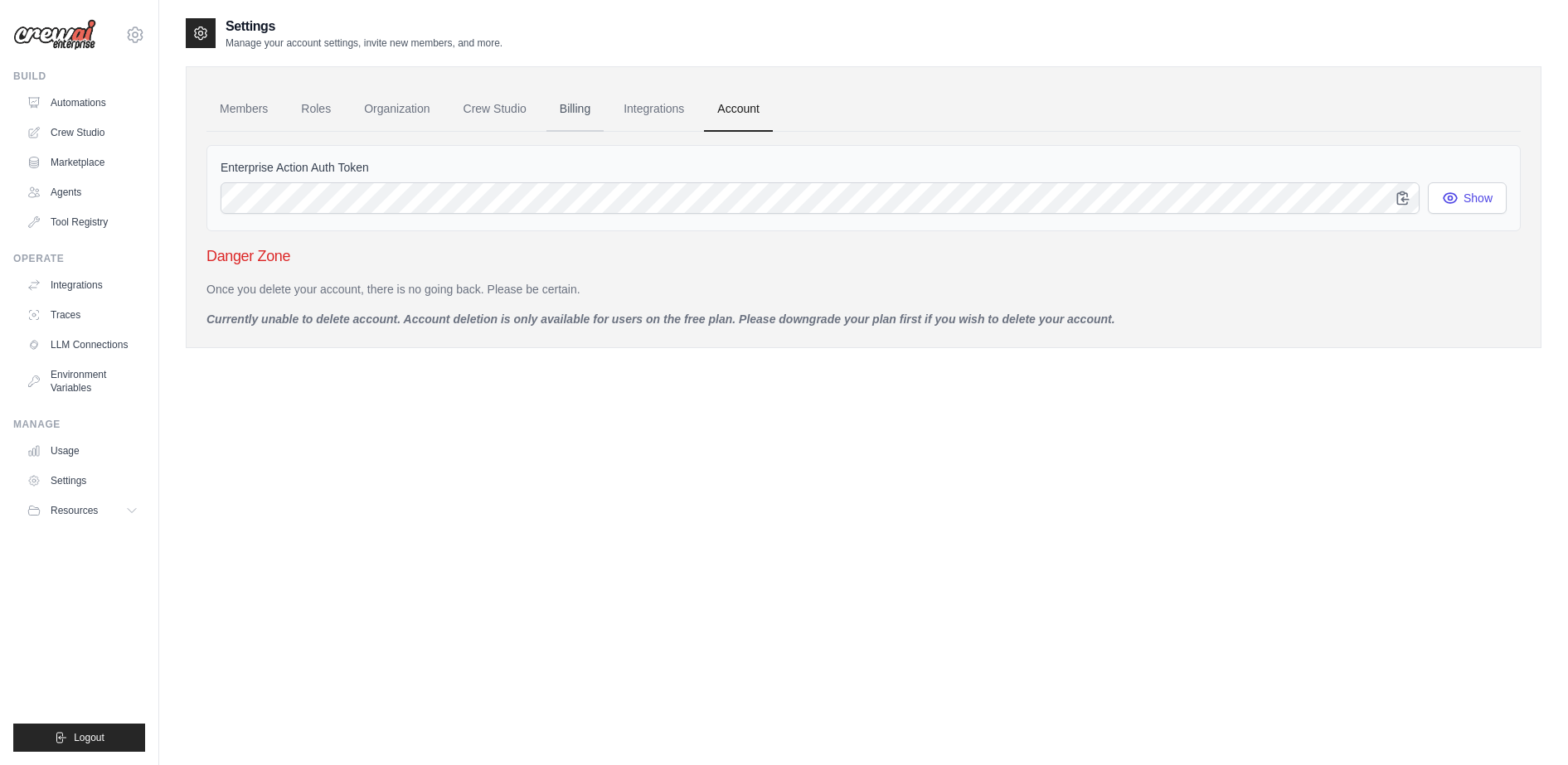
click at [587, 111] on link "Billing" at bounding box center [575, 110] width 57 height 45
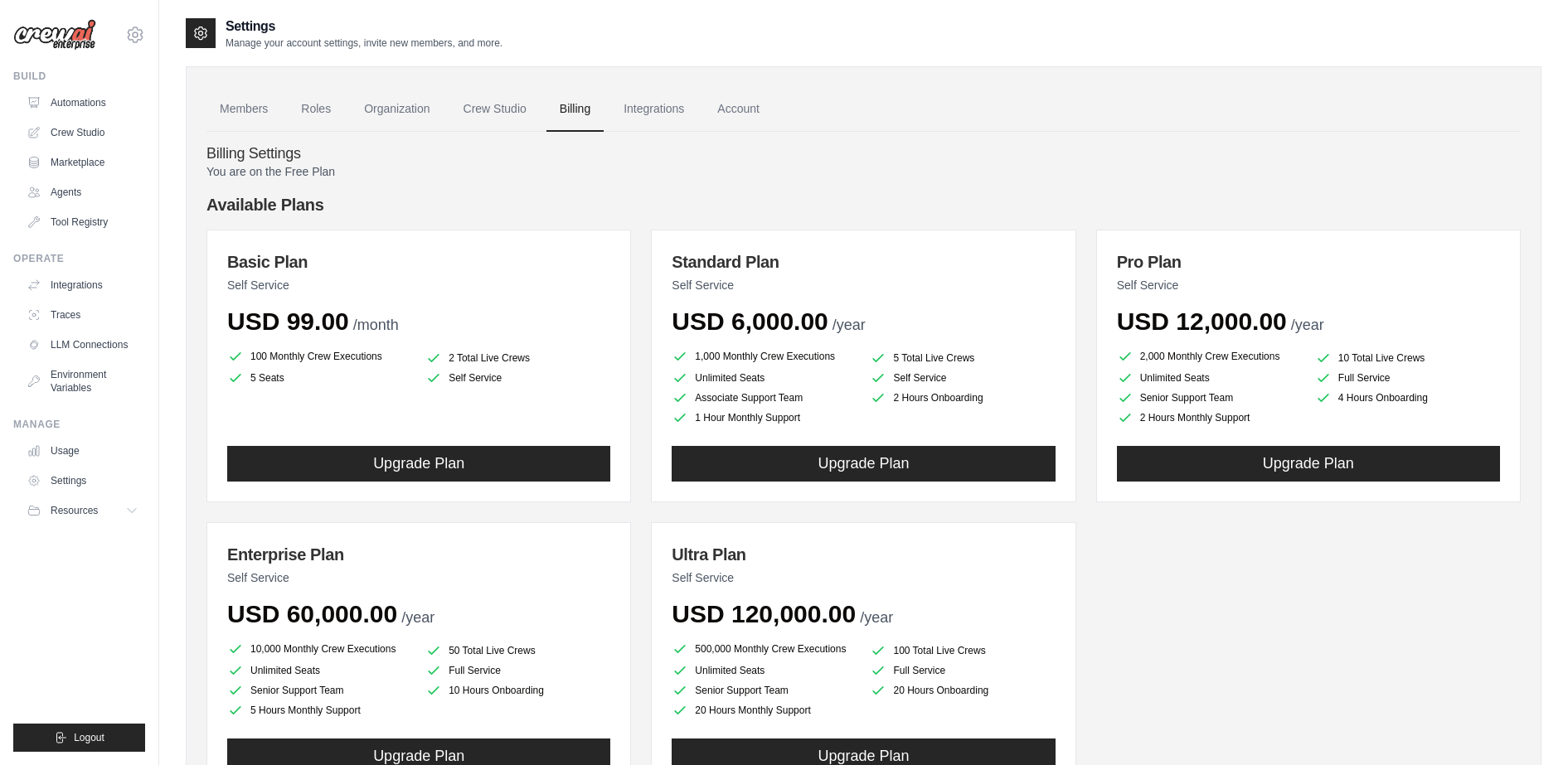
click at [1331, 687] on div "Basic Plan Self Service USD 99.00 /month 100 Monthly Crew Executions 2 Total Li…" at bounding box center [863, 512] width 1314 height 565
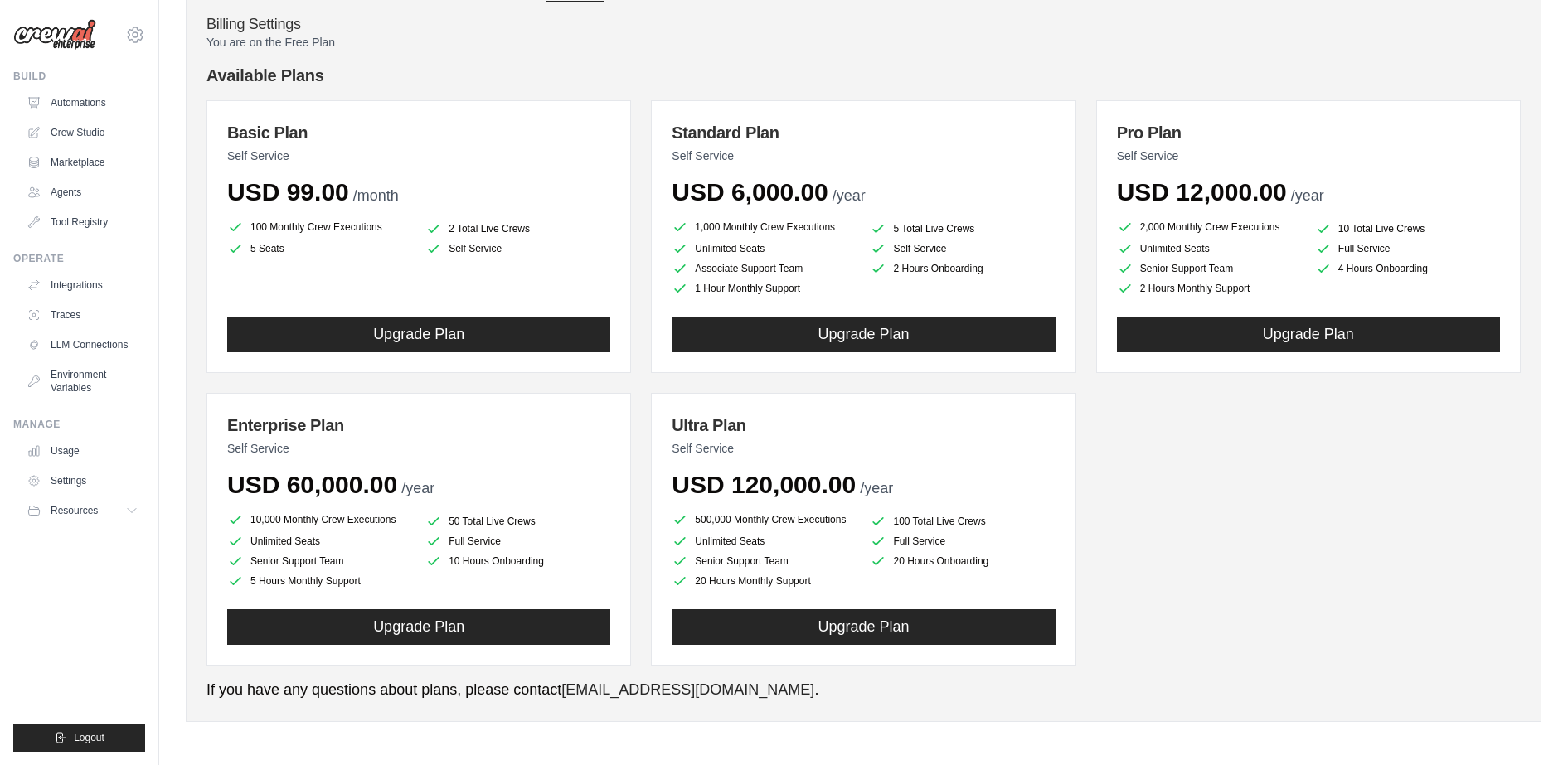
click at [465, 195] on div "USD 99.00 /month" at bounding box center [419, 192] width 383 height 29
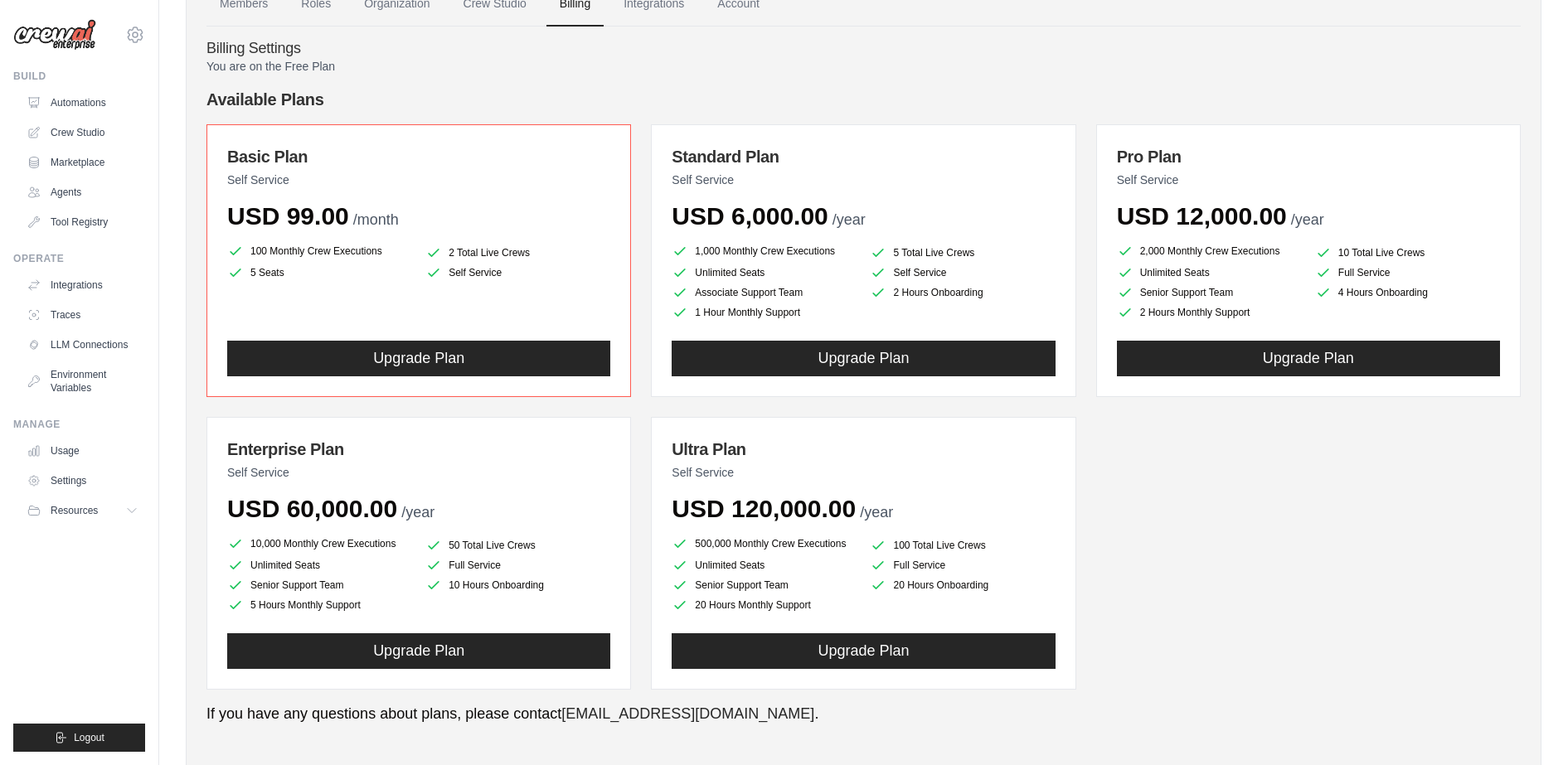
scroll to position [7, 0]
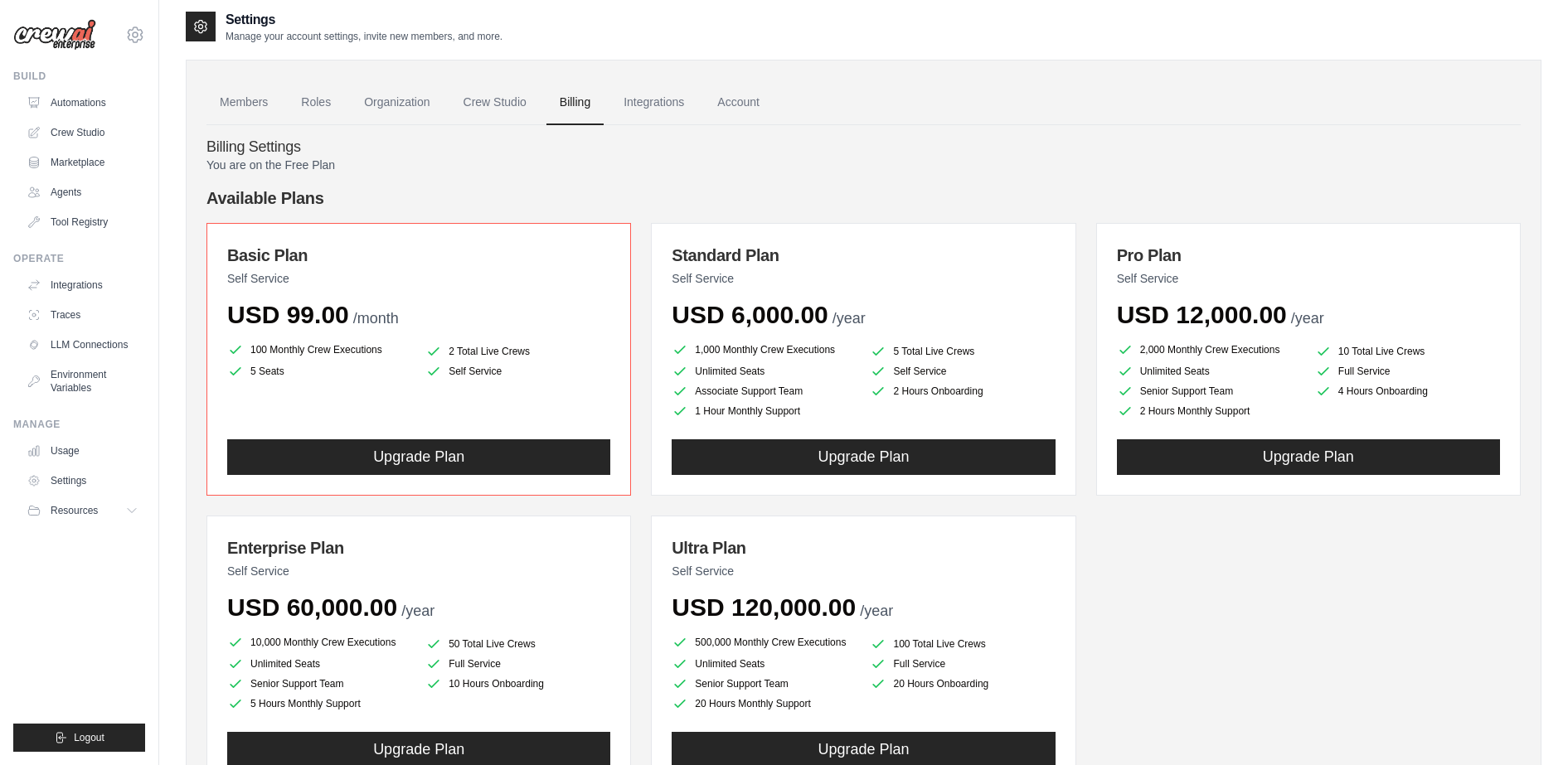
click at [1243, 630] on div "Basic Plan Self Service USD 99.00 /month 100 Monthly Crew Executions 2 Total Li…" at bounding box center [863, 505] width 1314 height 565
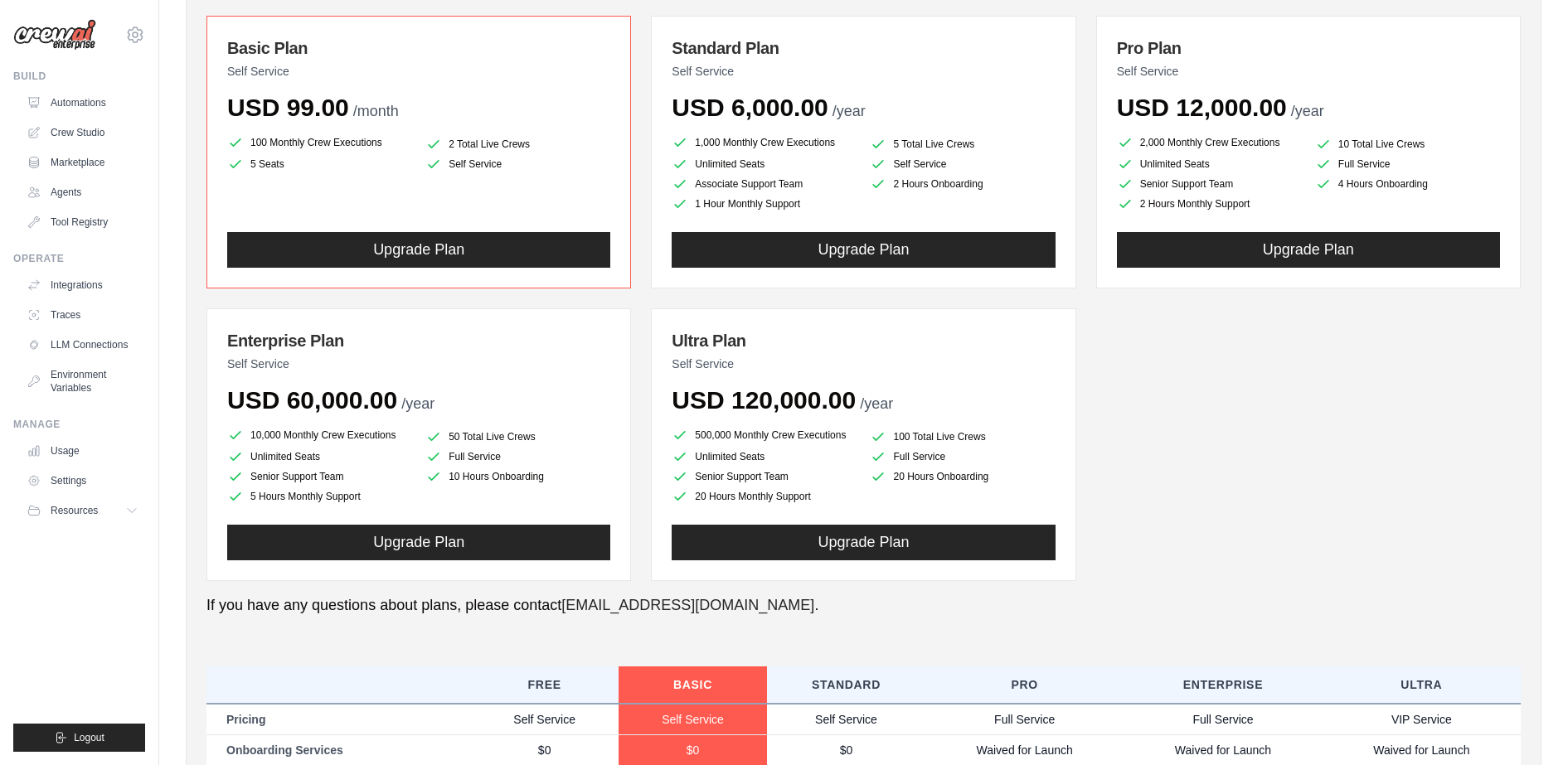
click at [1232, 601] on p "If you have any questions about plans, please contact [EMAIL_ADDRESS][DOMAIN_NA…" at bounding box center [863, 605] width 1314 height 23
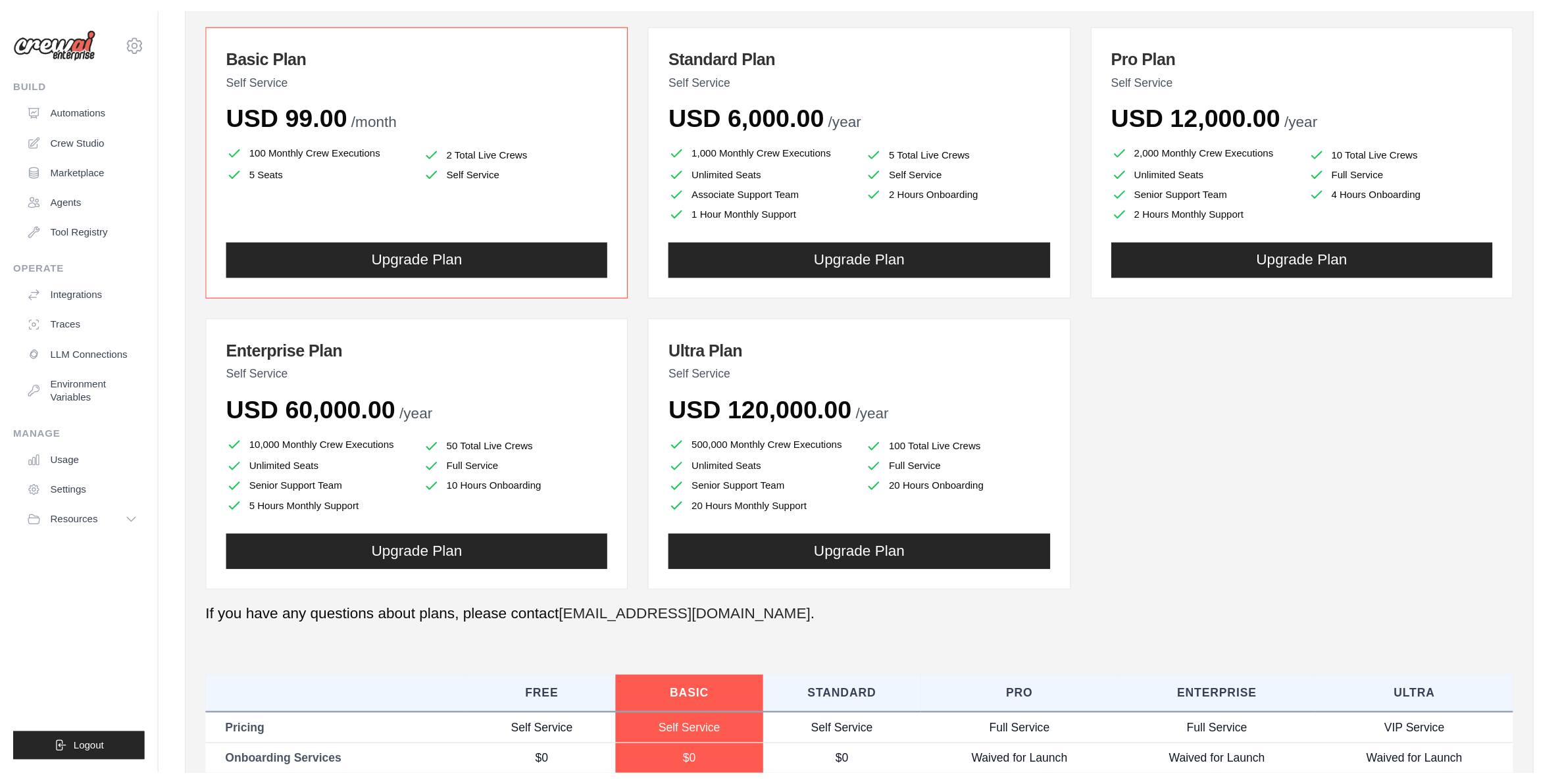
scroll to position [169, 0]
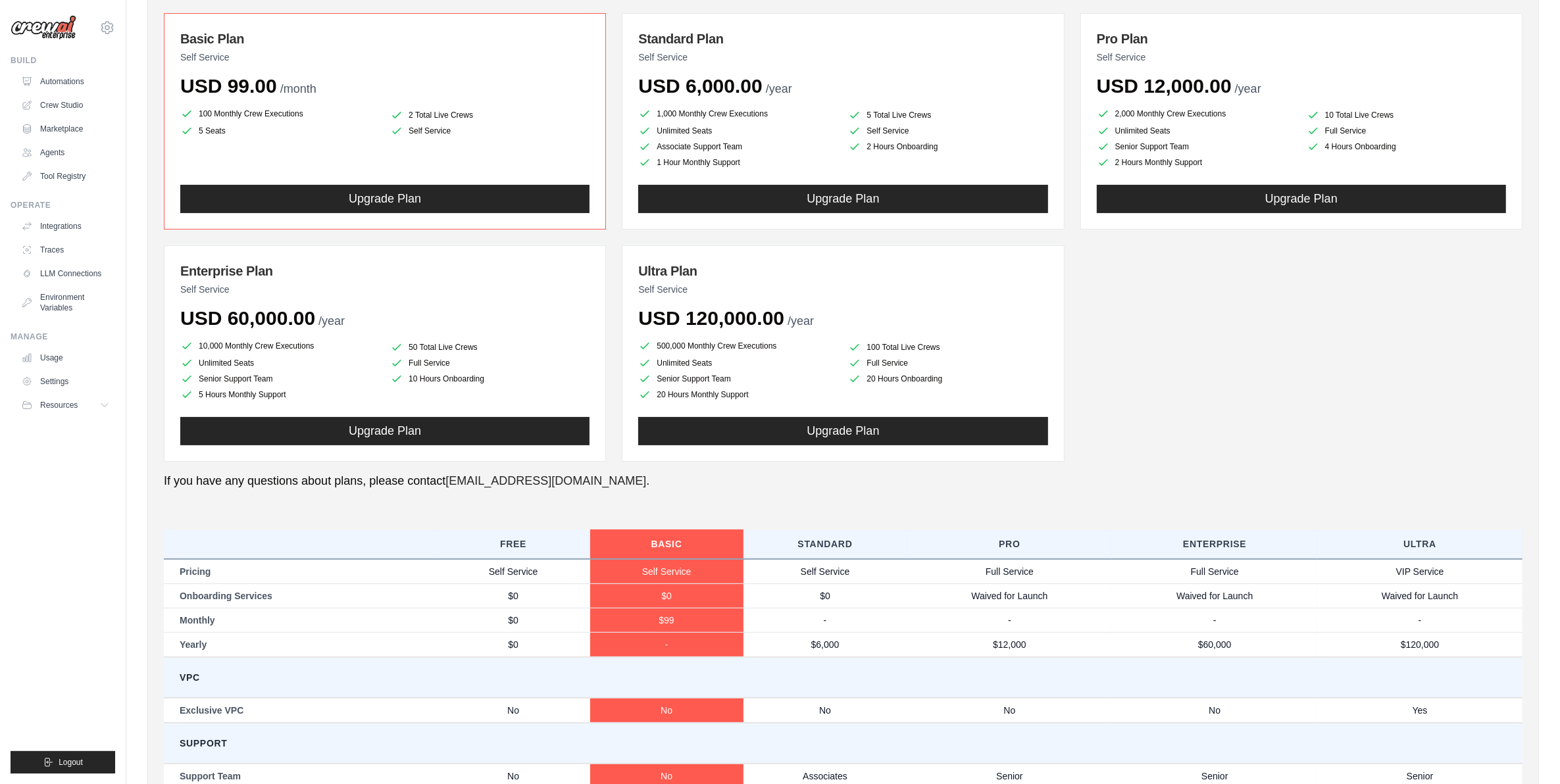
click at [1243, 412] on div "Basic Plan Self Service USD 99.00 /month 100 Monthly Crew Executions 2 Total Li…" at bounding box center [843, 237] width 1358 height 448
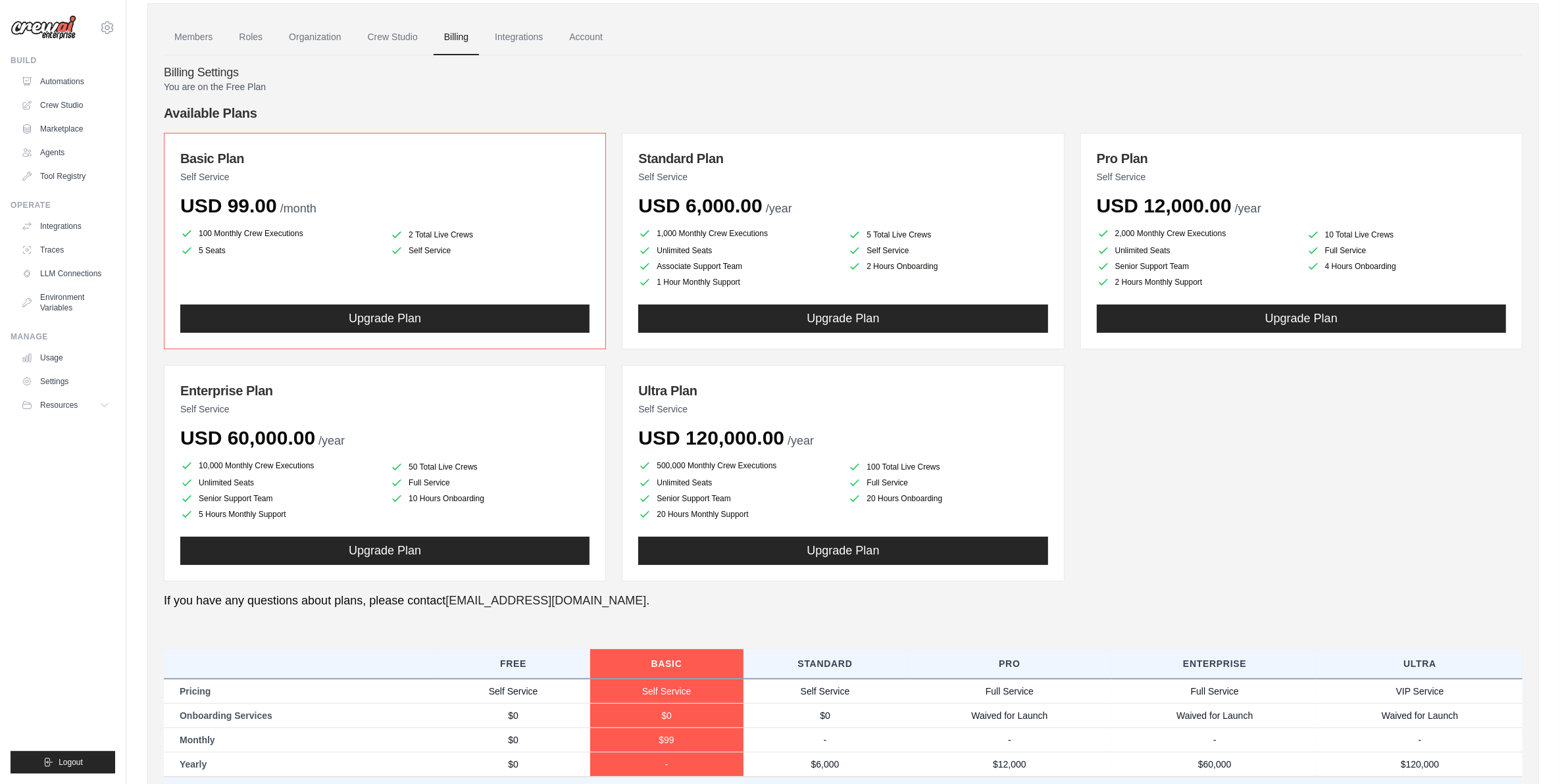
scroll to position [0, 0]
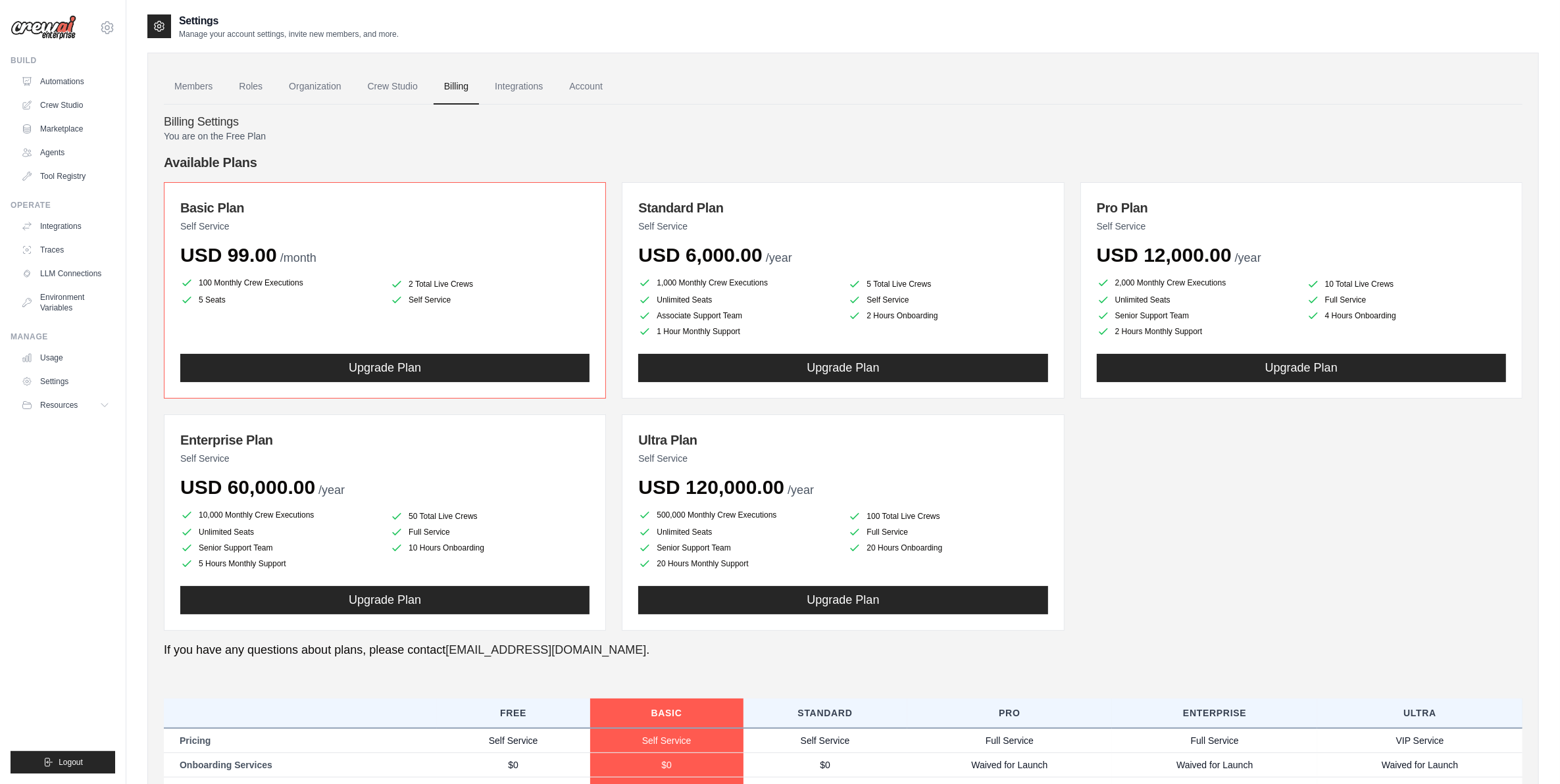
click at [1212, 540] on div "Basic Plan Self Service USD 99.00 /month 100 Monthly Crew Executions 2 Total Li…" at bounding box center [843, 406] width 1358 height 448
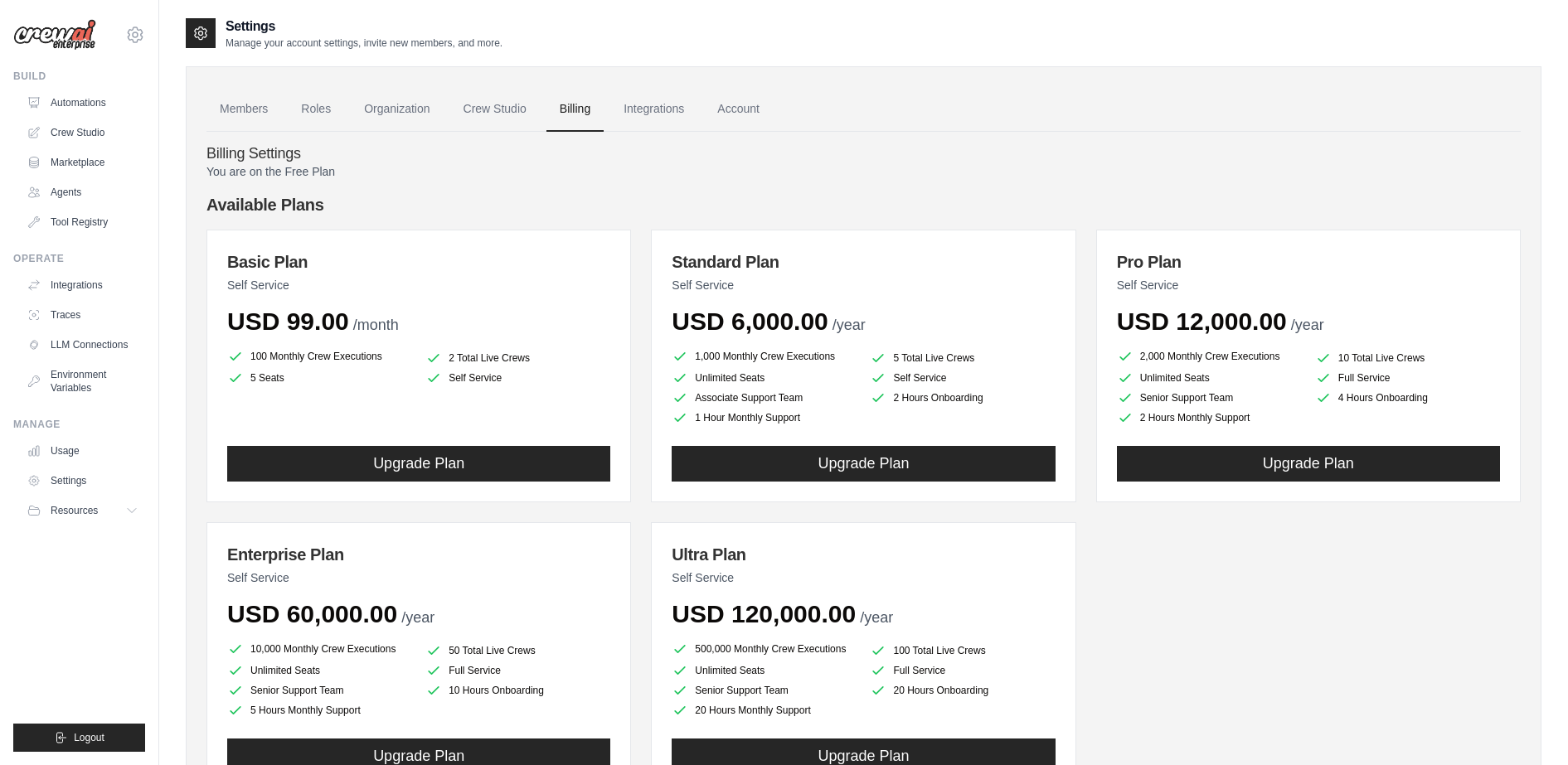
click at [1046, 77] on div "Members Roles Organization Crew Studio Billing Integrations Account Billing Set…" at bounding box center [864, 458] width 1356 height 785
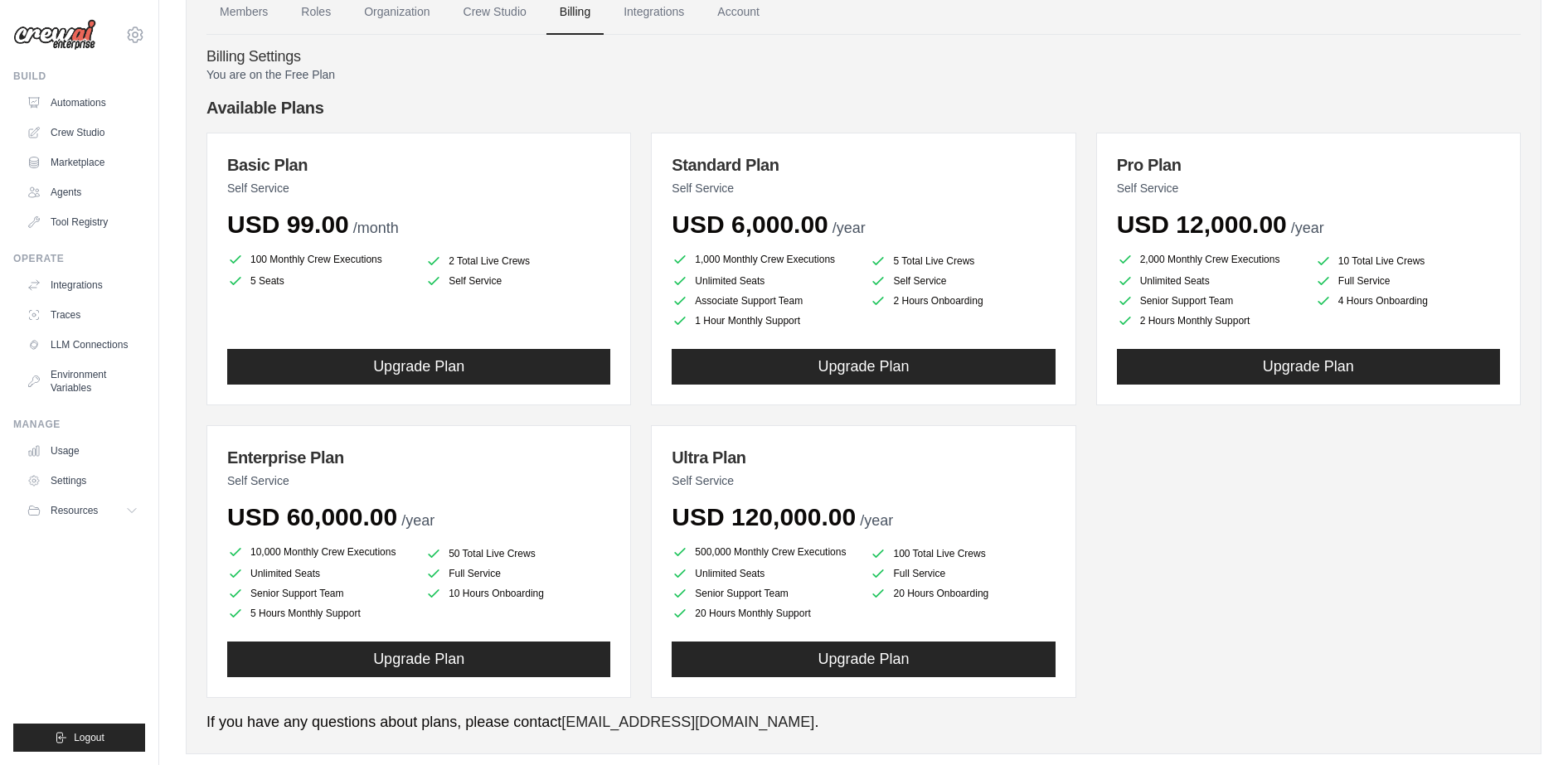
scroll to position [131, 0]
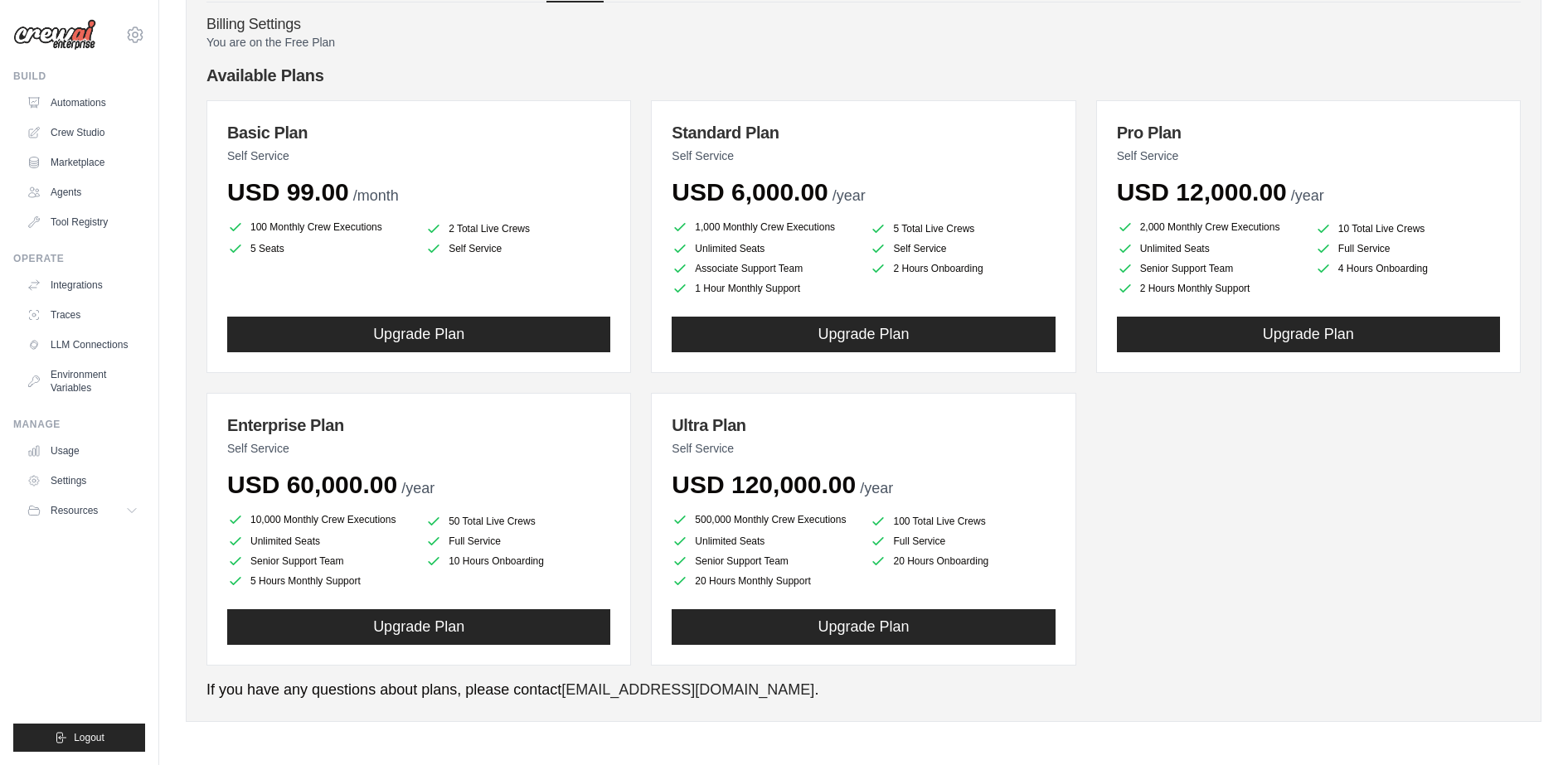
click at [1297, 590] on div "Basic Plan Self Service USD 99.00 /month 100 Monthly Crew Executions 2 Total Li…" at bounding box center [863, 382] width 1314 height 565
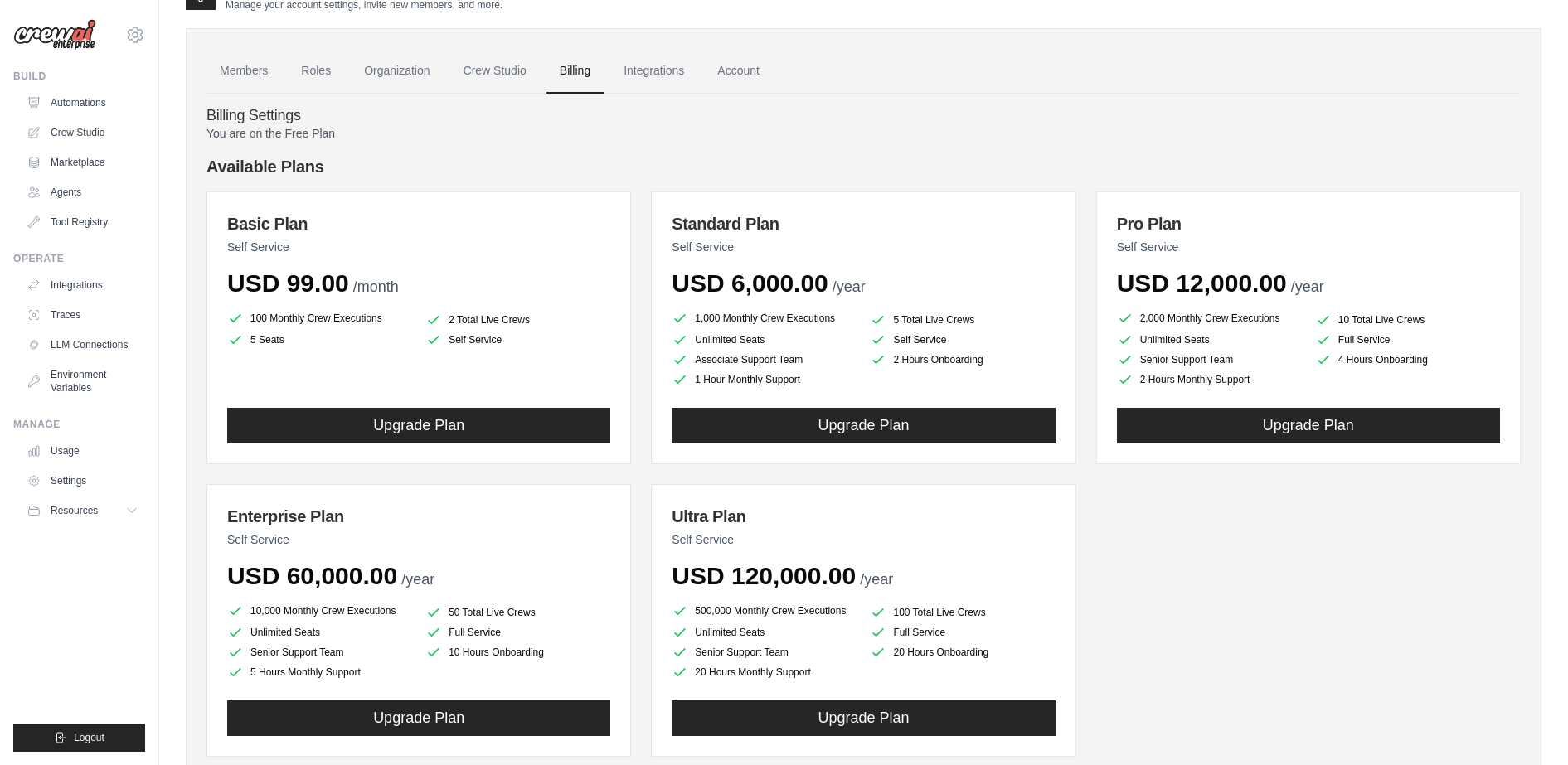
scroll to position [0, 0]
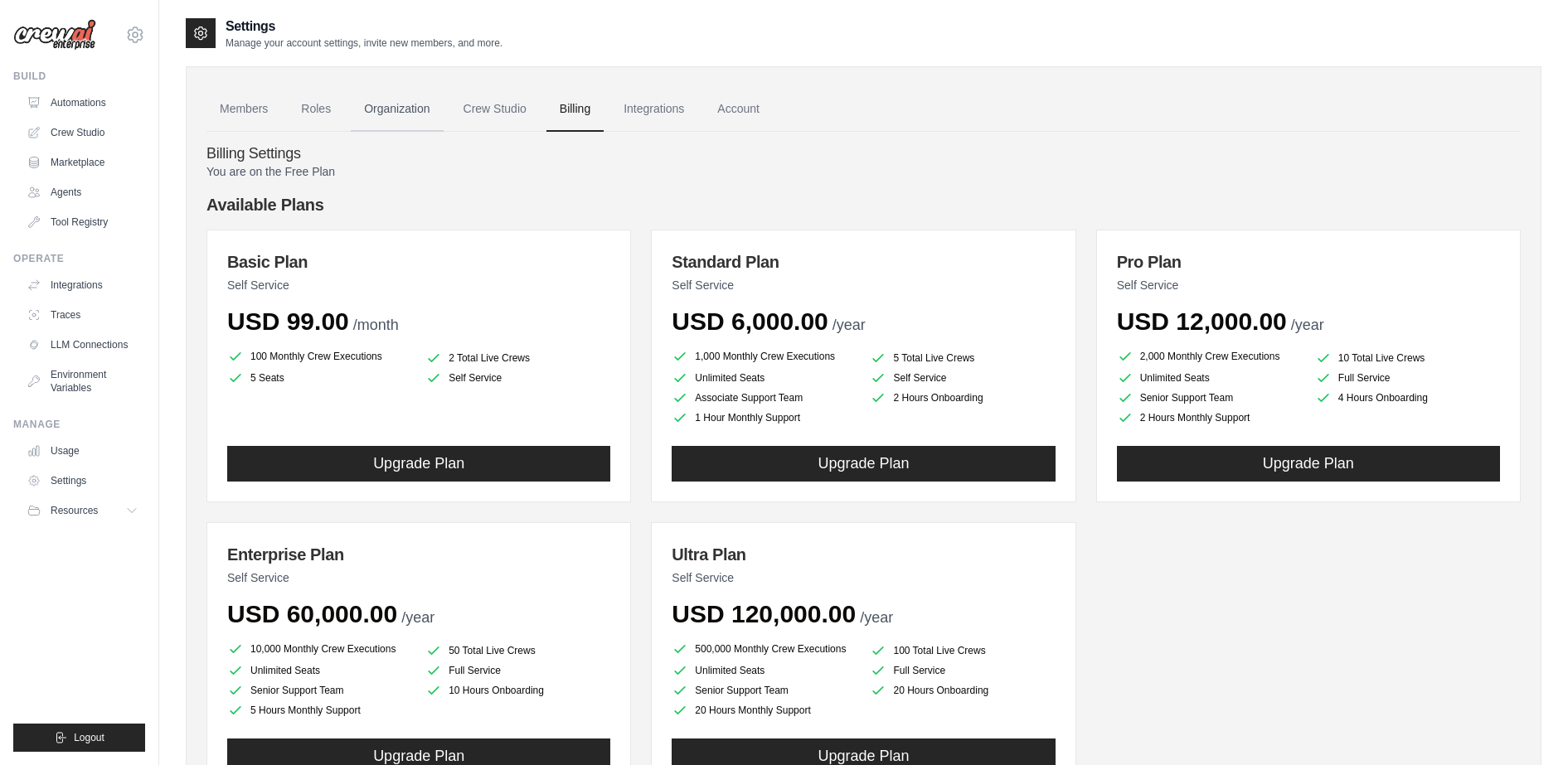
click at [420, 103] on link "Organization" at bounding box center [397, 110] width 92 height 45
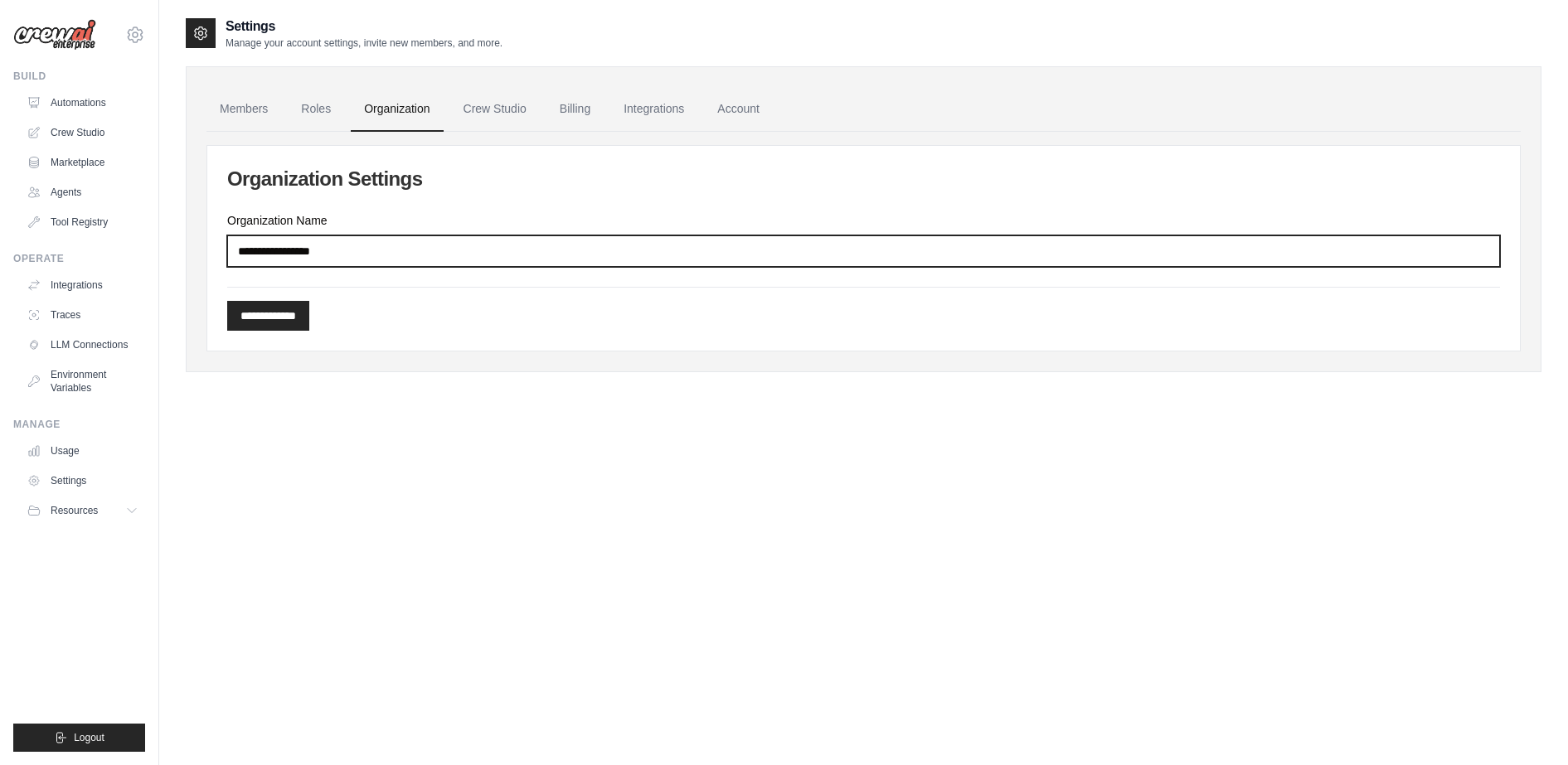
click at [339, 265] on input "Organization Name" at bounding box center [863, 251] width 1272 height 31
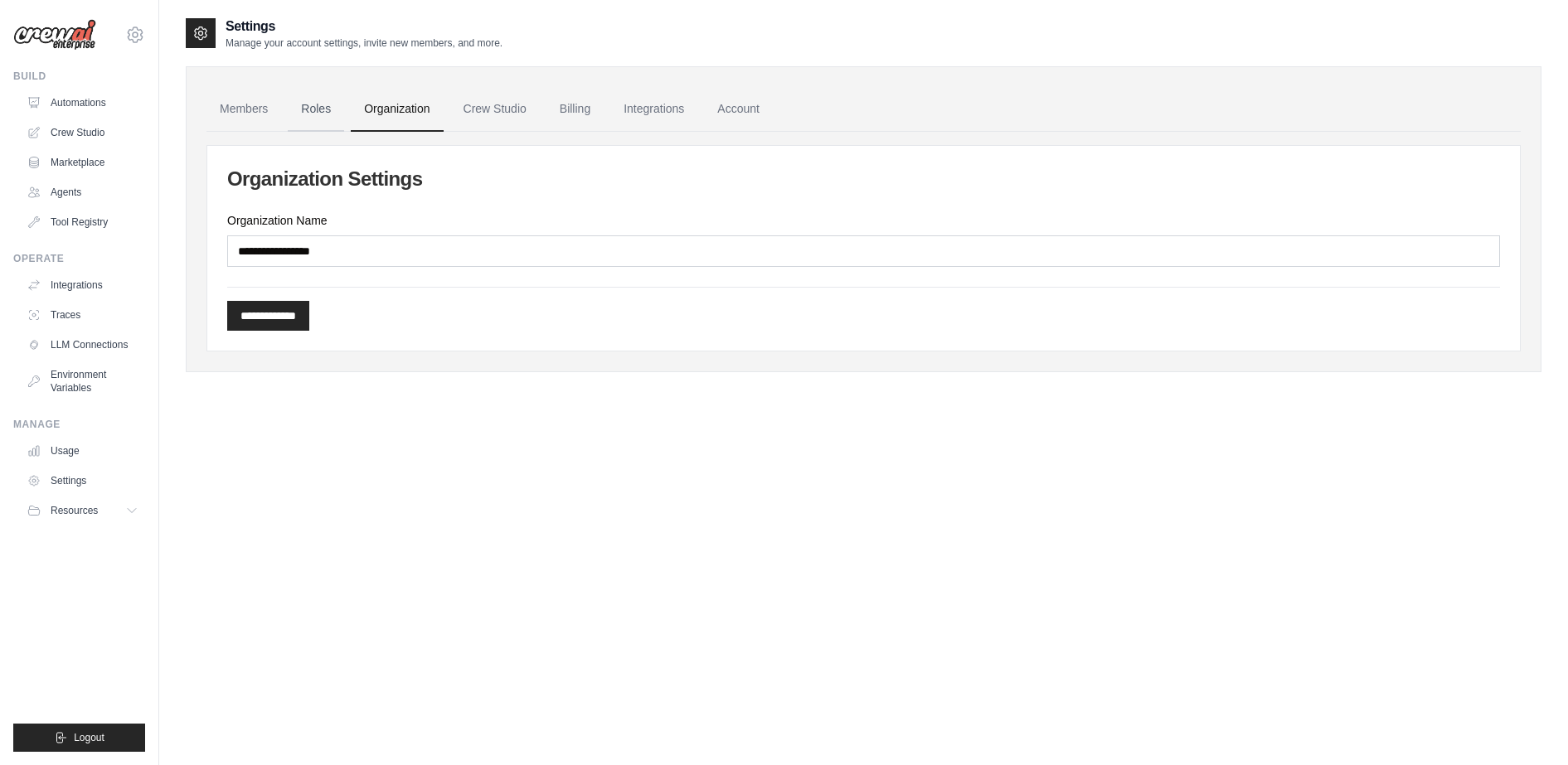
click at [310, 103] on link "Roles" at bounding box center [315, 110] width 56 height 45
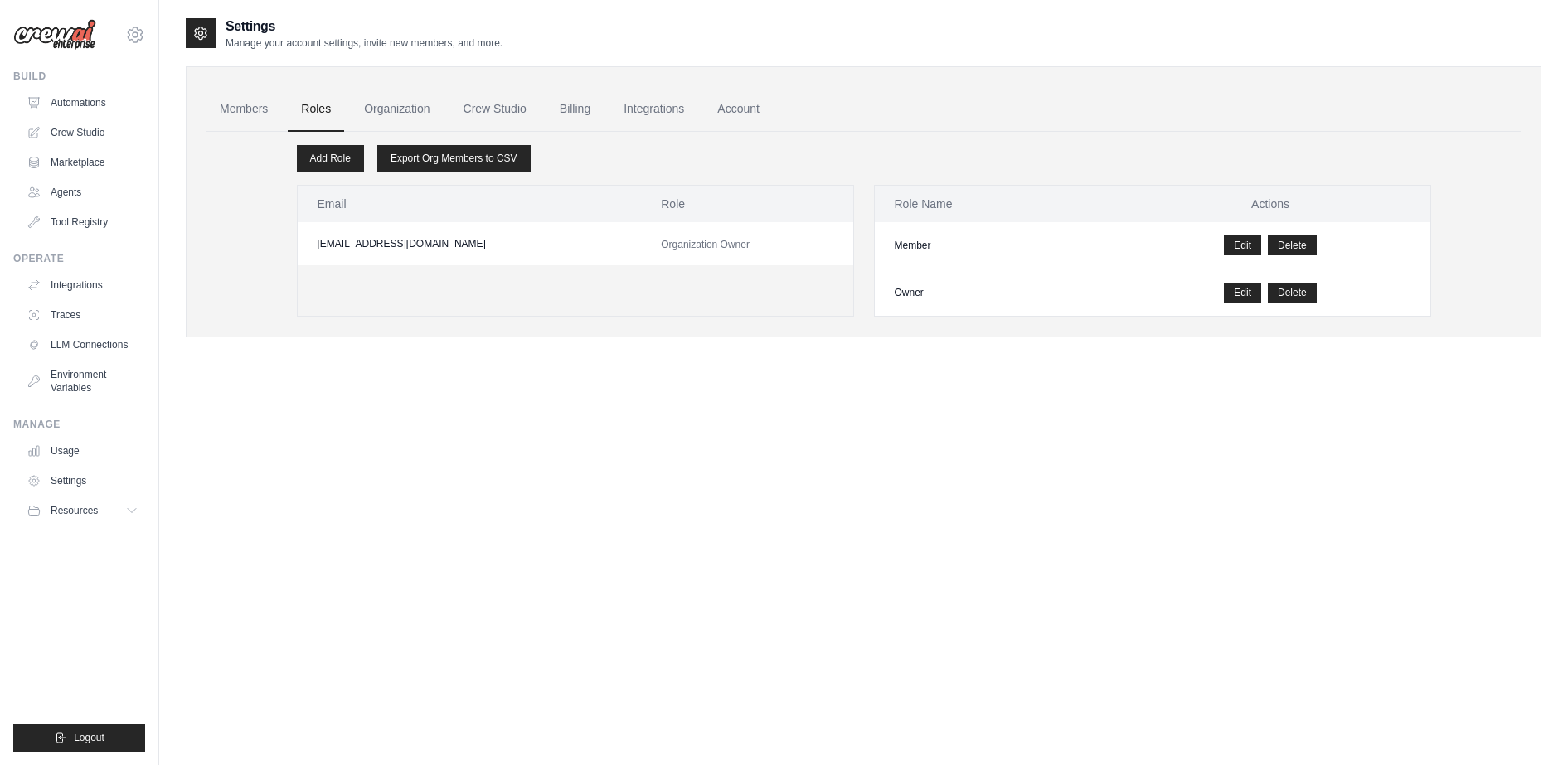
click at [467, 406] on div "Settings Manage your account settings, invite new members, and more. Members Ro…" at bounding box center [864, 399] width 1356 height 765
click at [992, 136] on div "Add Role Export Org Members to CSV Email Role hb.koo@kt.com Organization Owner …" at bounding box center [863, 224] width 1314 height 185
click at [978, 484] on div "Settings Manage your account settings, invite new members, and more. Members Ro…" at bounding box center [864, 399] width 1356 height 765
click at [251, 106] on link "Members" at bounding box center [244, 110] width 75 height 45
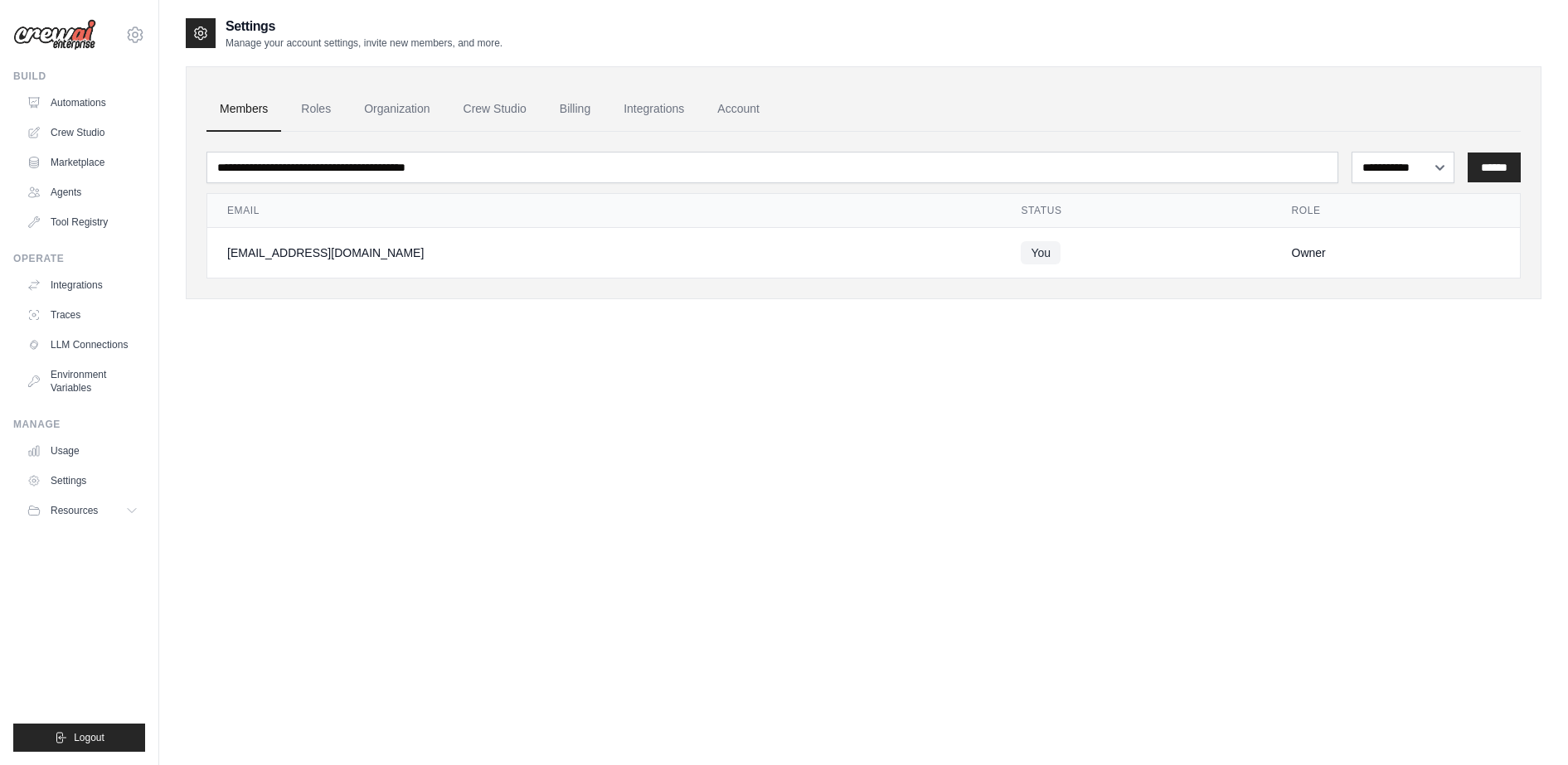
click at [497, 508] on div "**********" at bounding box center [864, 399] width 1356 height 765
